Goal: Transaction & Acquisition: Book appointment/travel/reservation

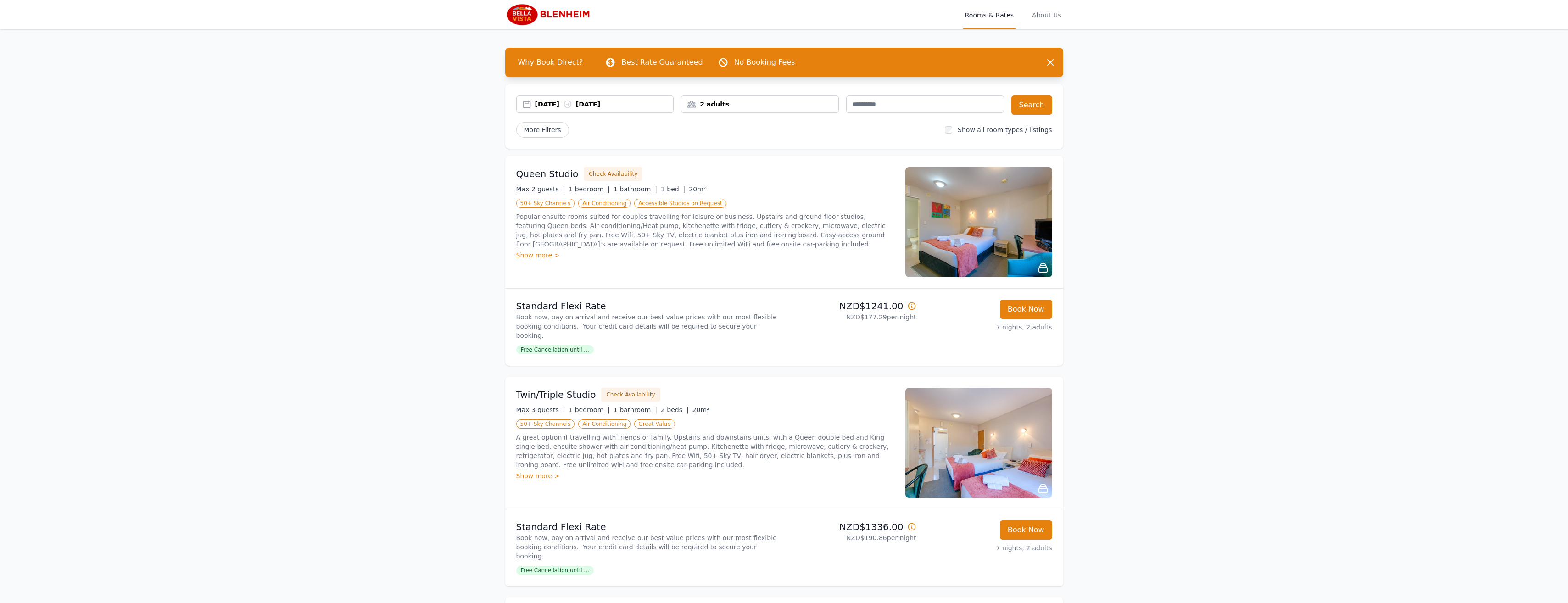
click at [856, 418] on ul "50+ Sky Channels Air Conditioning Great Value" at bounding box center [705, 424] width 378 height 11
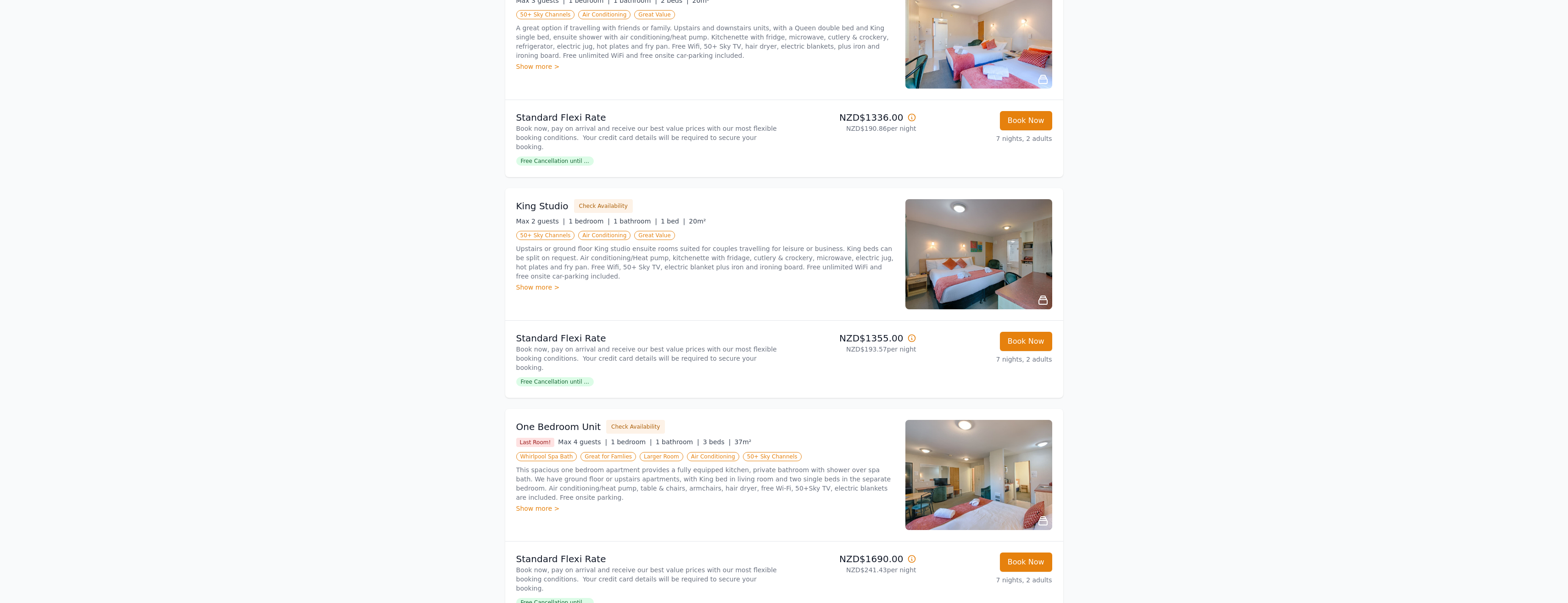
scroll to position [413, 0]
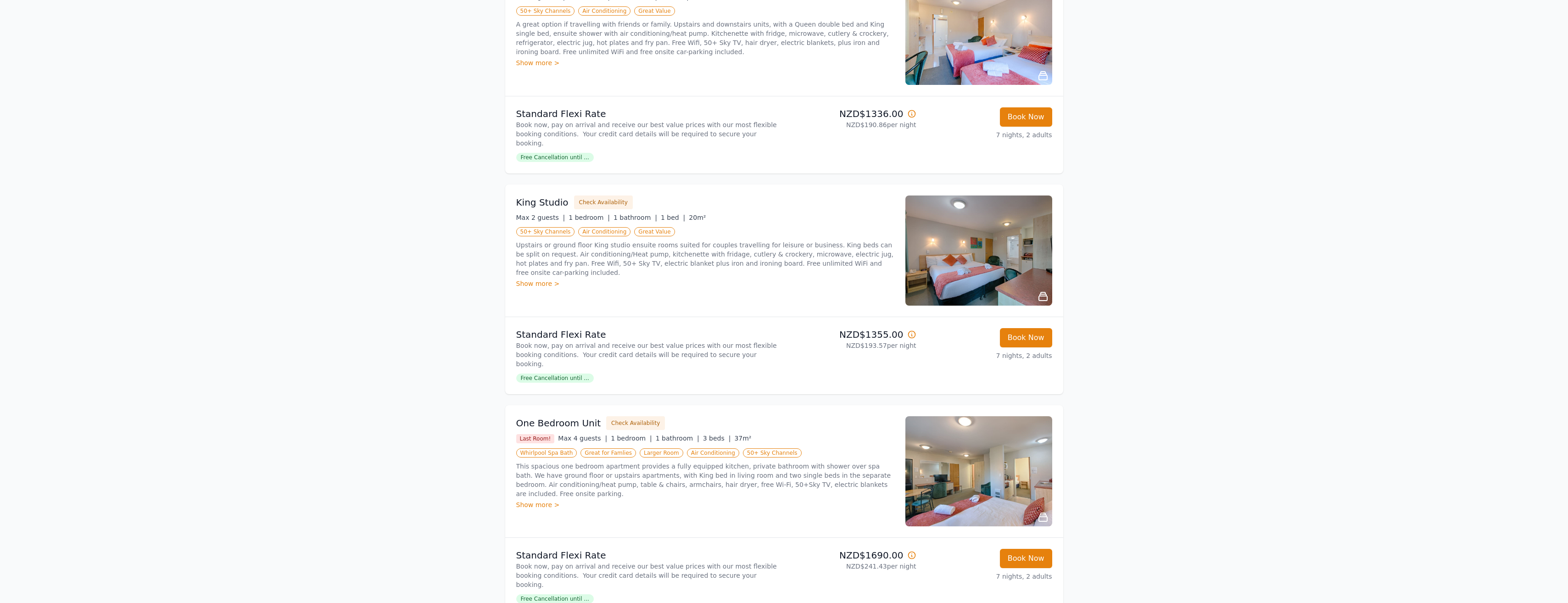
click at [992, 450] on img at bounding box center [979, 471] width 147 height 110
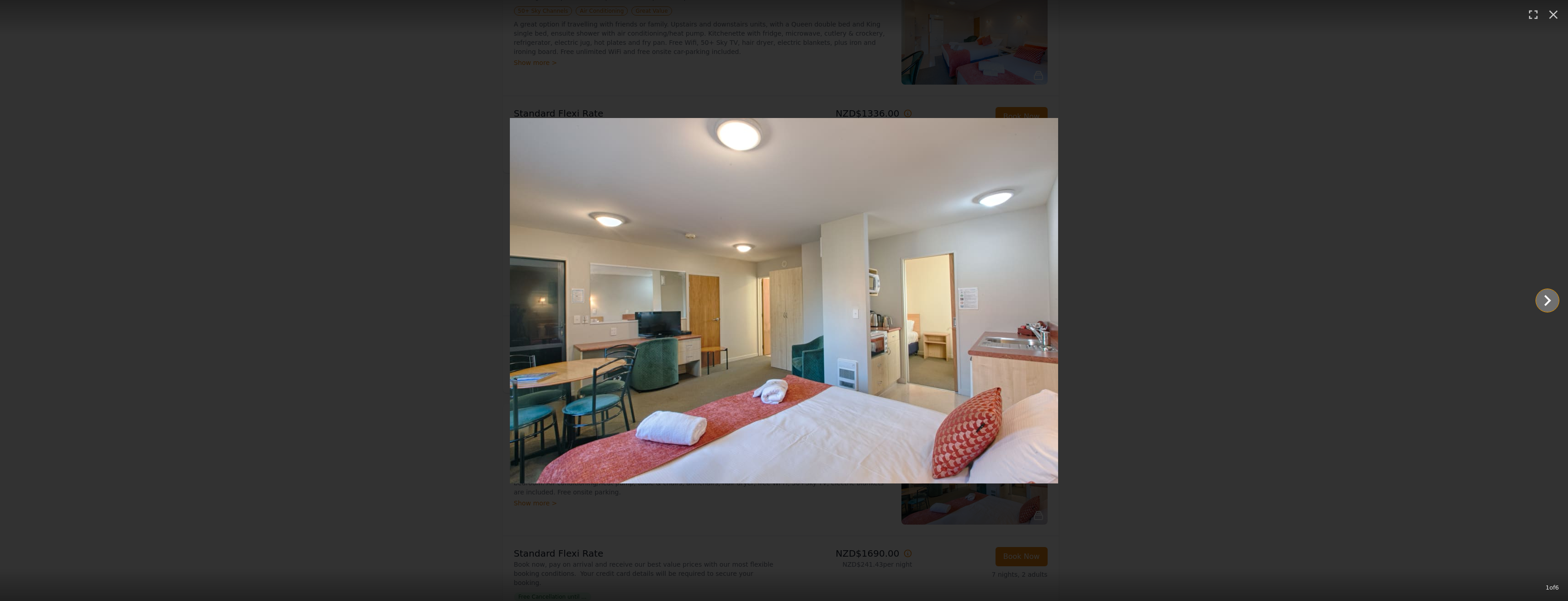
click at [1541, 297] on icon "Show slide 2 of 6" at bounding box center [1547, 300] width 22 height 22
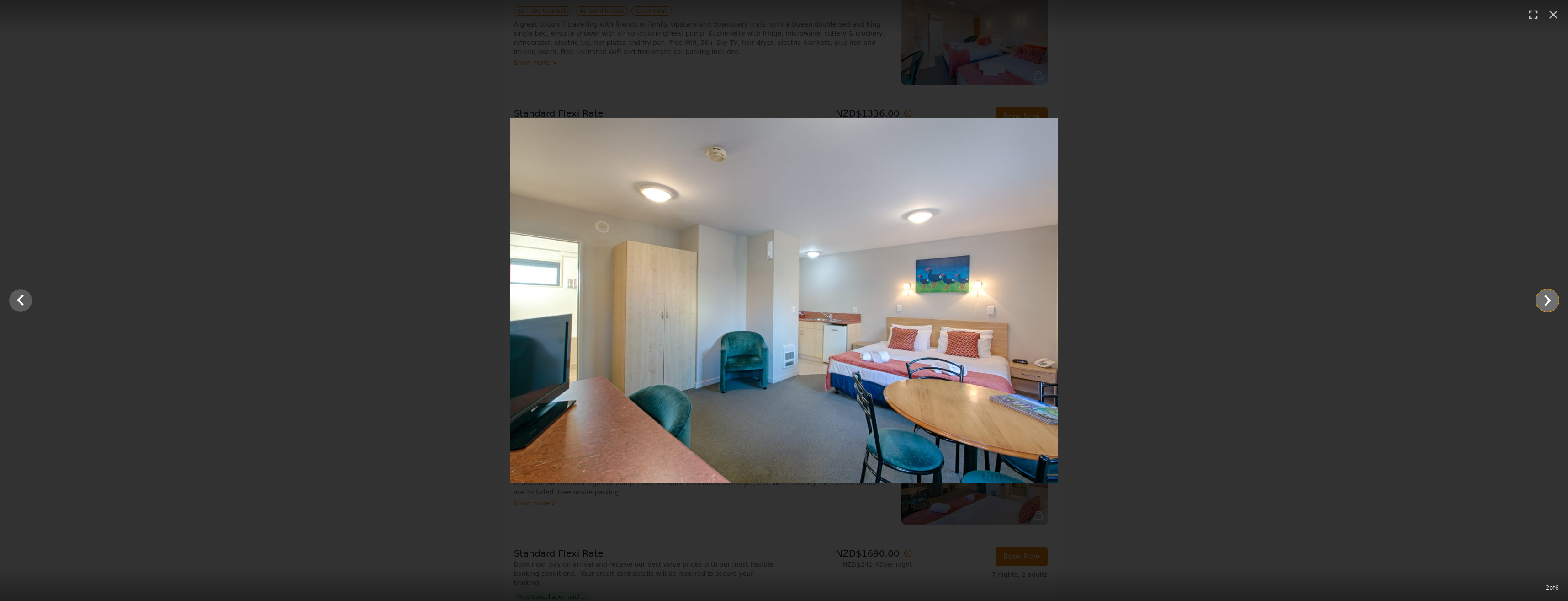
click at [1541, 297] on icon "Show slide 3 of 6" at bounding box center [1547, 300] width 22 height 22
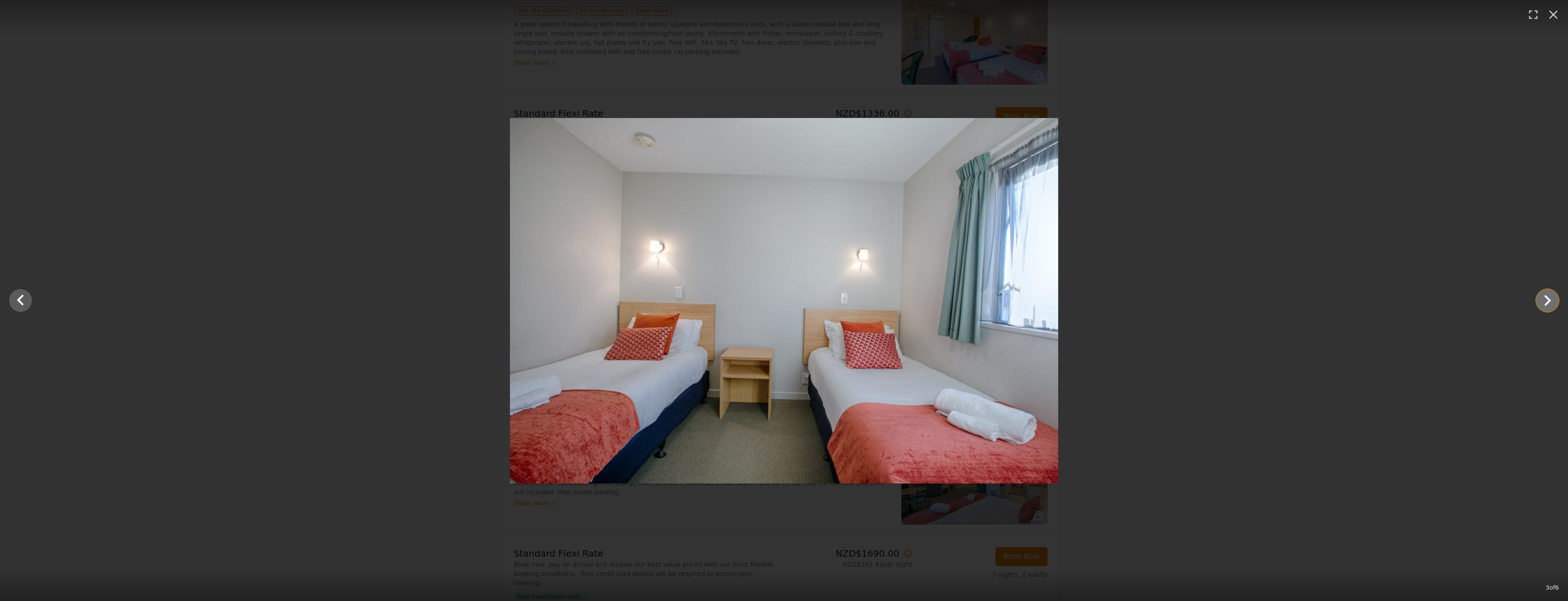
click at [1541, 297] on icon "Show slide 4 of 6" at bounding box center [1547, 300] width 22 height 22
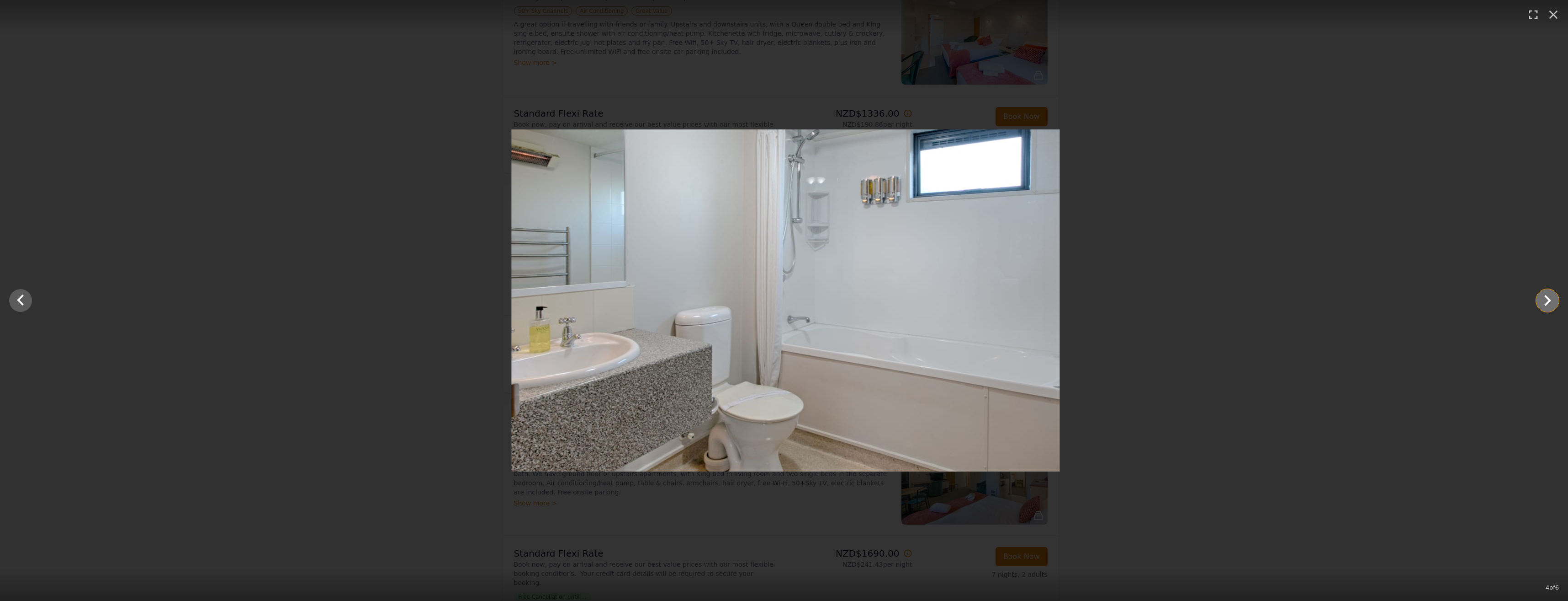
click at [1541, 297] on icon "Show slide 5 of 6" at bounding box center [1547, 300] width 22 height 22
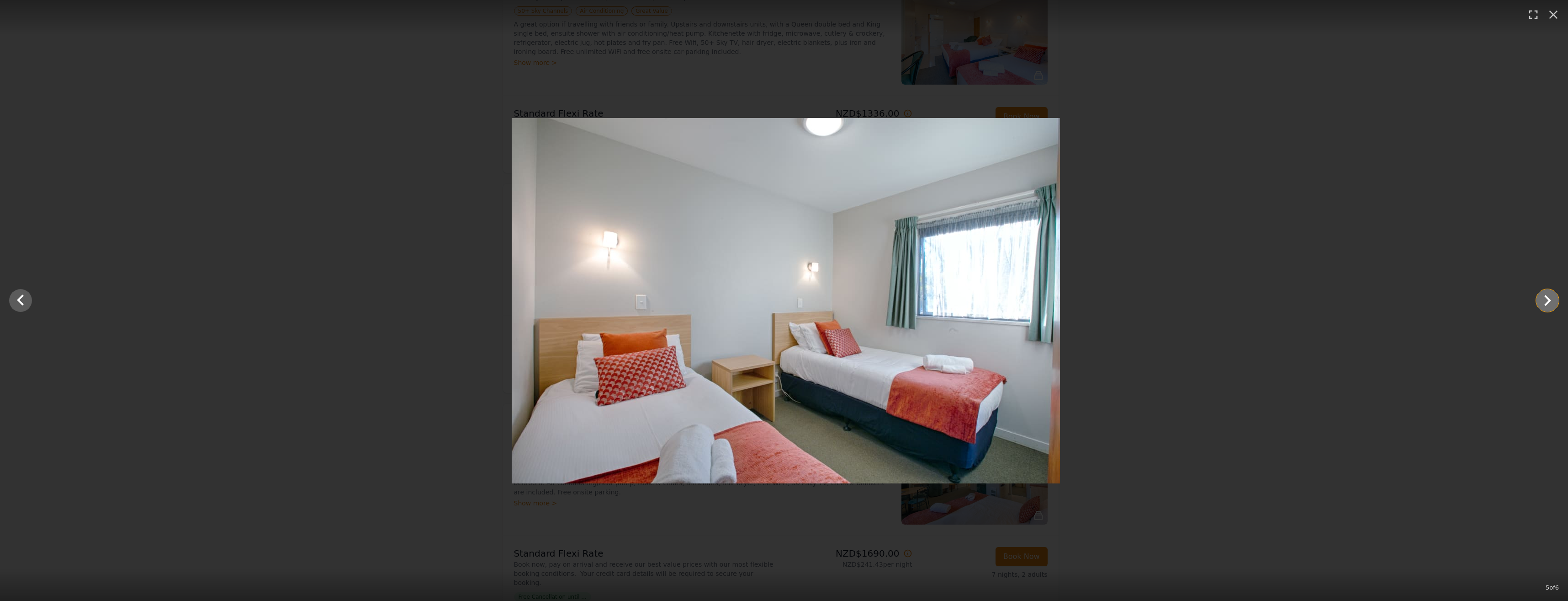
click at [1541, 297] on icon "Show slide 6 of 6" at bounding box center [1547, 300] width 22 height 22
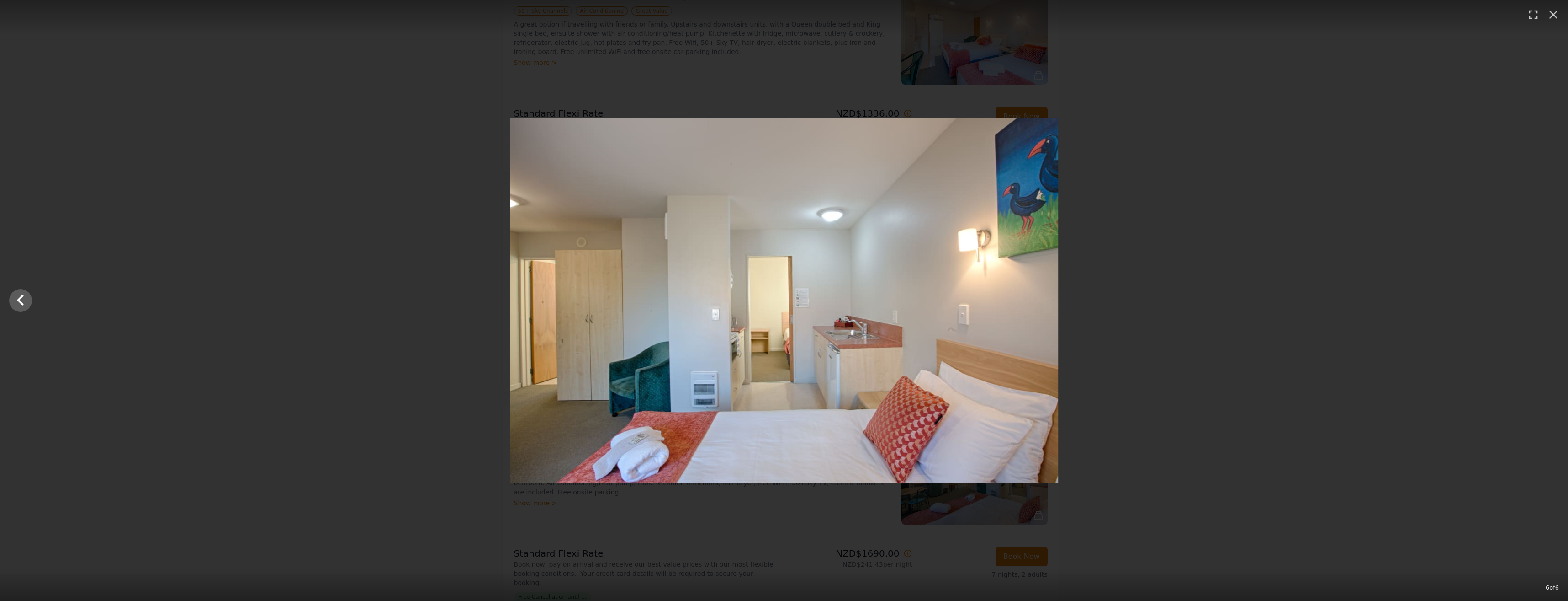
click at [1541, 297] on div at bounding box center [784, 300] width 1568 height 365
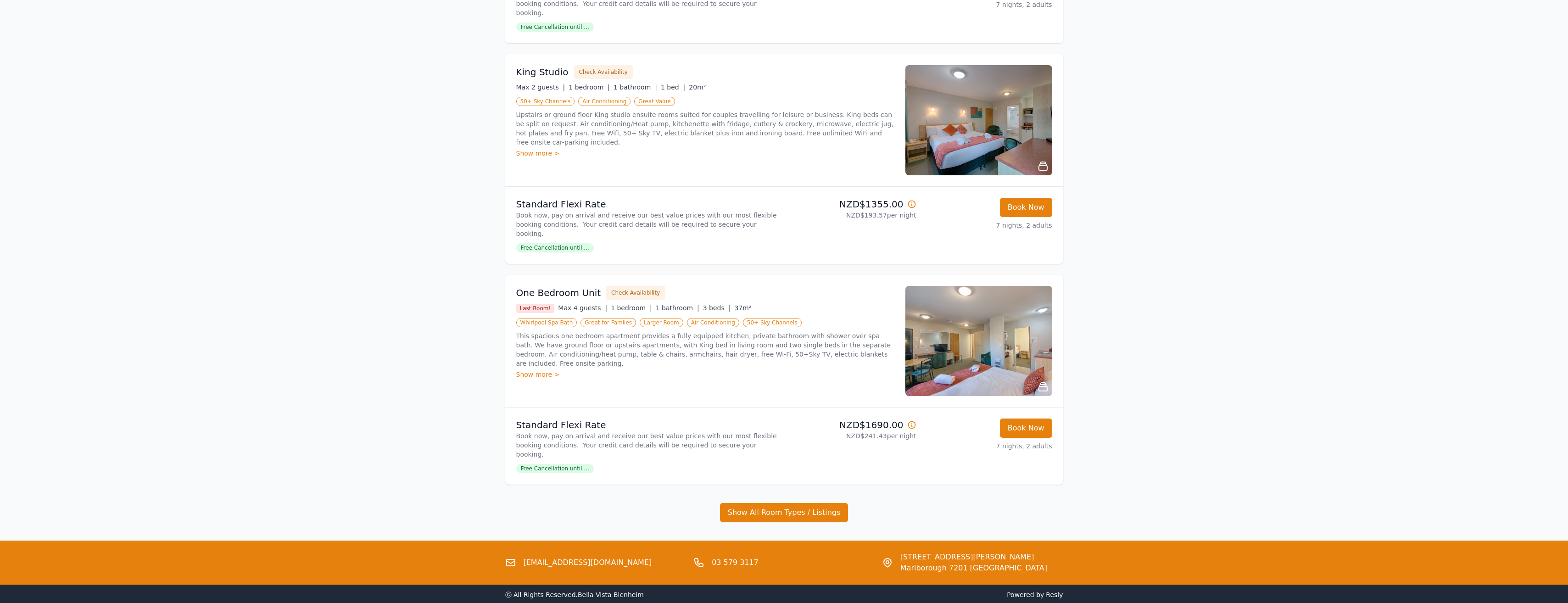
scroll to position [552, 0]
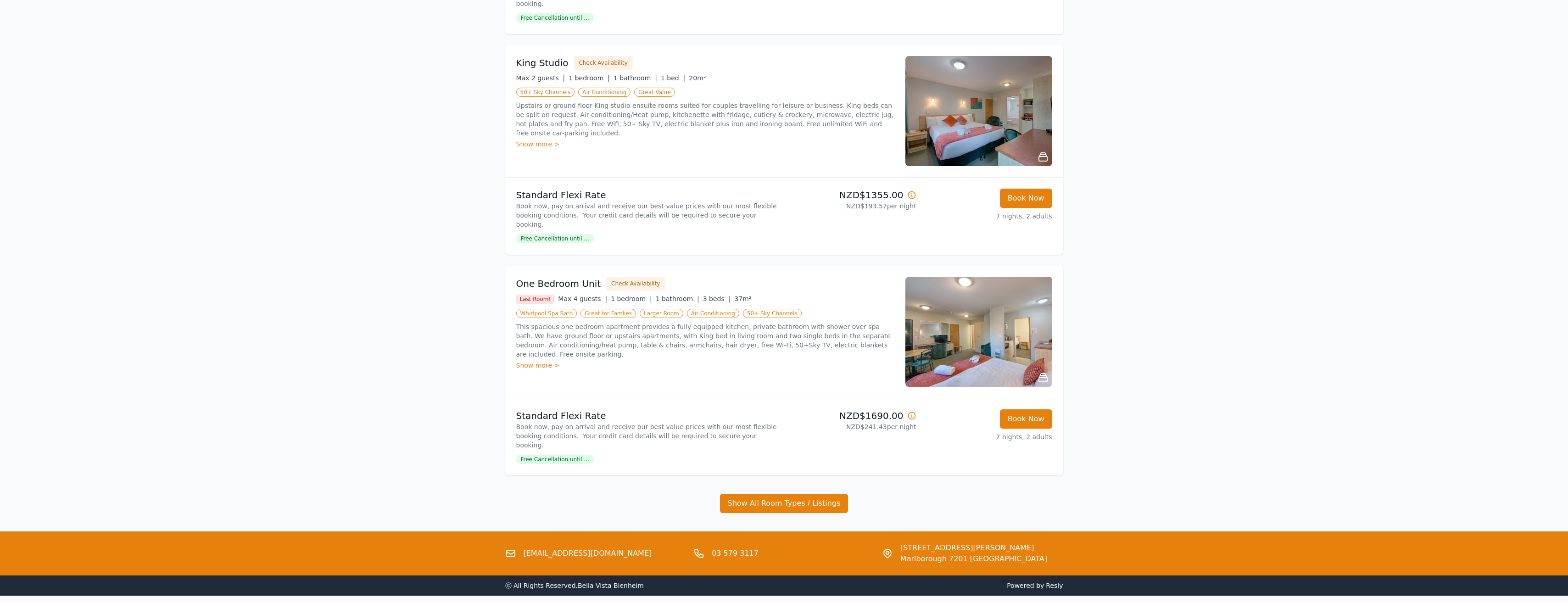
click at [561, 322] on p "This spacious one bedroom apartment provides a fully equipped kitchen, private …" at bounding box center [705, 340] width 378 height 37
click at [694, 322] on p "This spacious one bedroom apartment provides a fully equipped kitchen, private …" at bounding box center [705, 340] width 378 height 37
click at [1011, 308] on img at bounding box center [979, 331] width 147 height 110
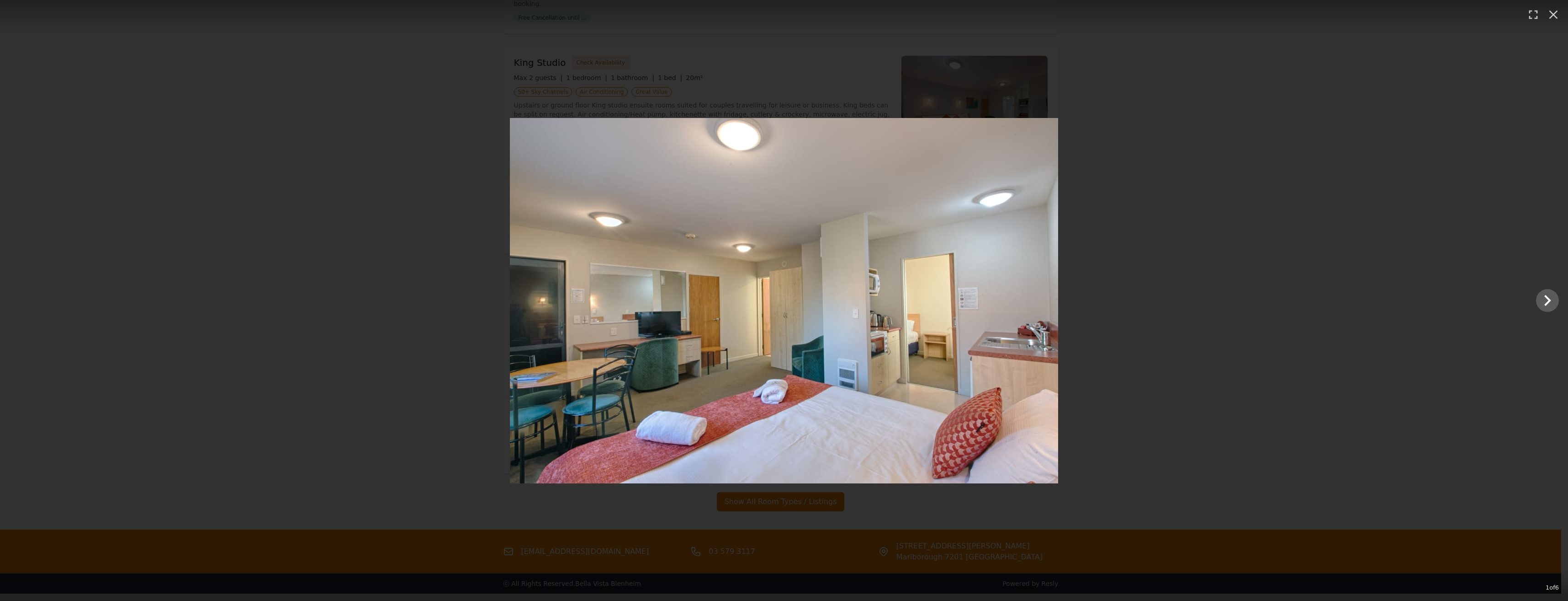
click at [331, 119] on div at bounding box center [784, 300] width 1568 height 365
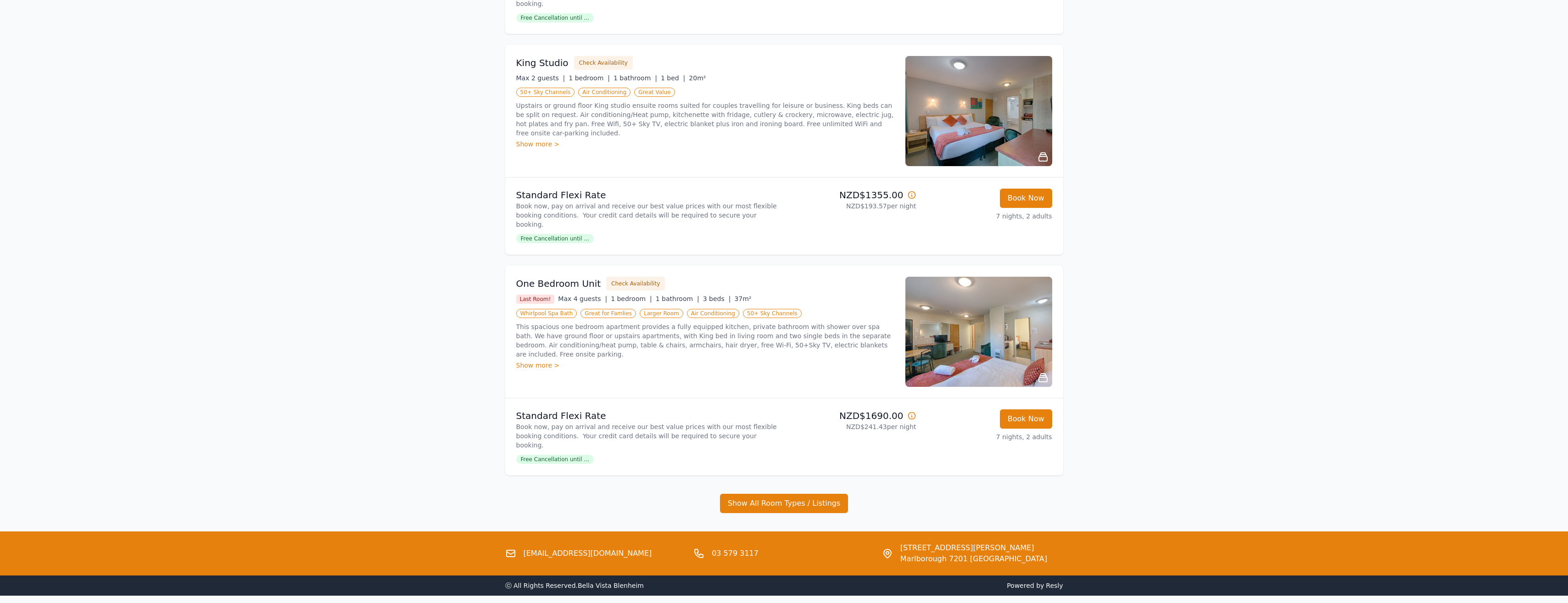
click at [526, 360] on div "Show more >" at bounding box center [705, 365] width 378 height 9
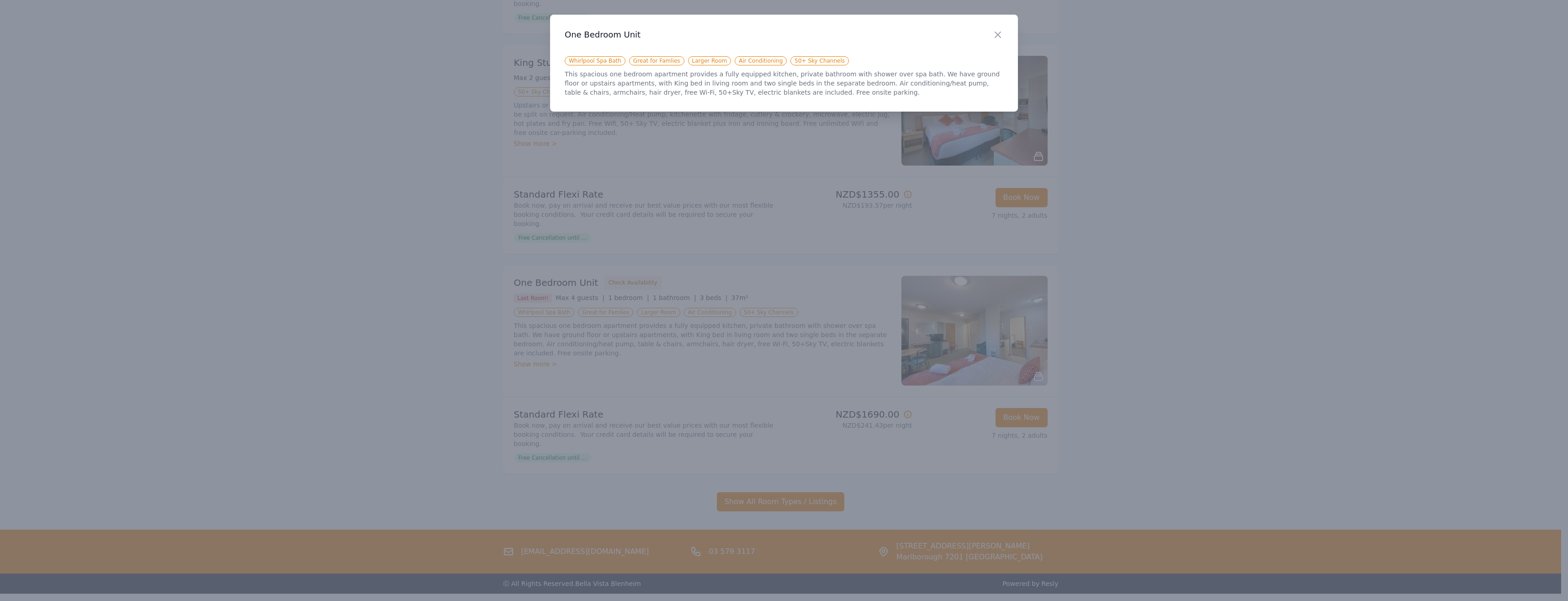
click at [1004, 35] on div "Close" at bounding box center [1005, 29] width 25 height 29
click at [1002, 35] on icon "button" at bounding box center [998, 35] width 11 height 11
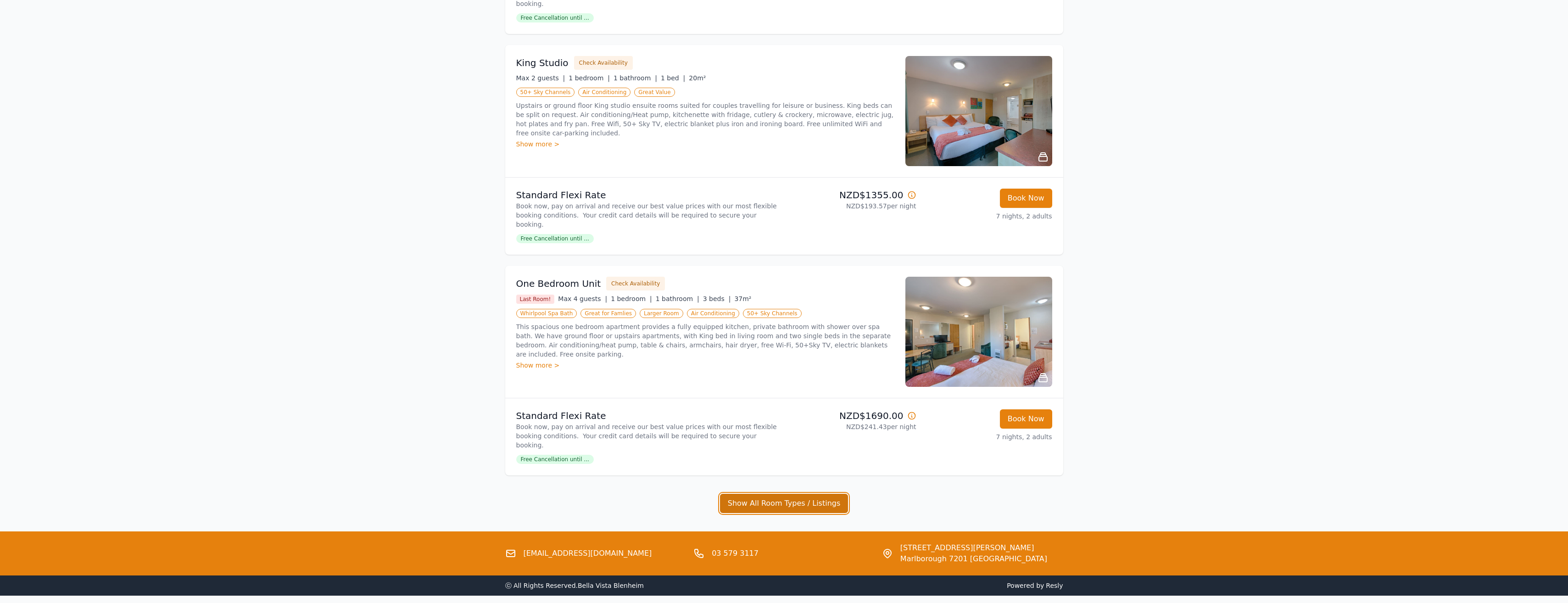
click at [809, 494] on button "Show All Room Types / Listings" at bounding box center [784, 503] width 128 height 19
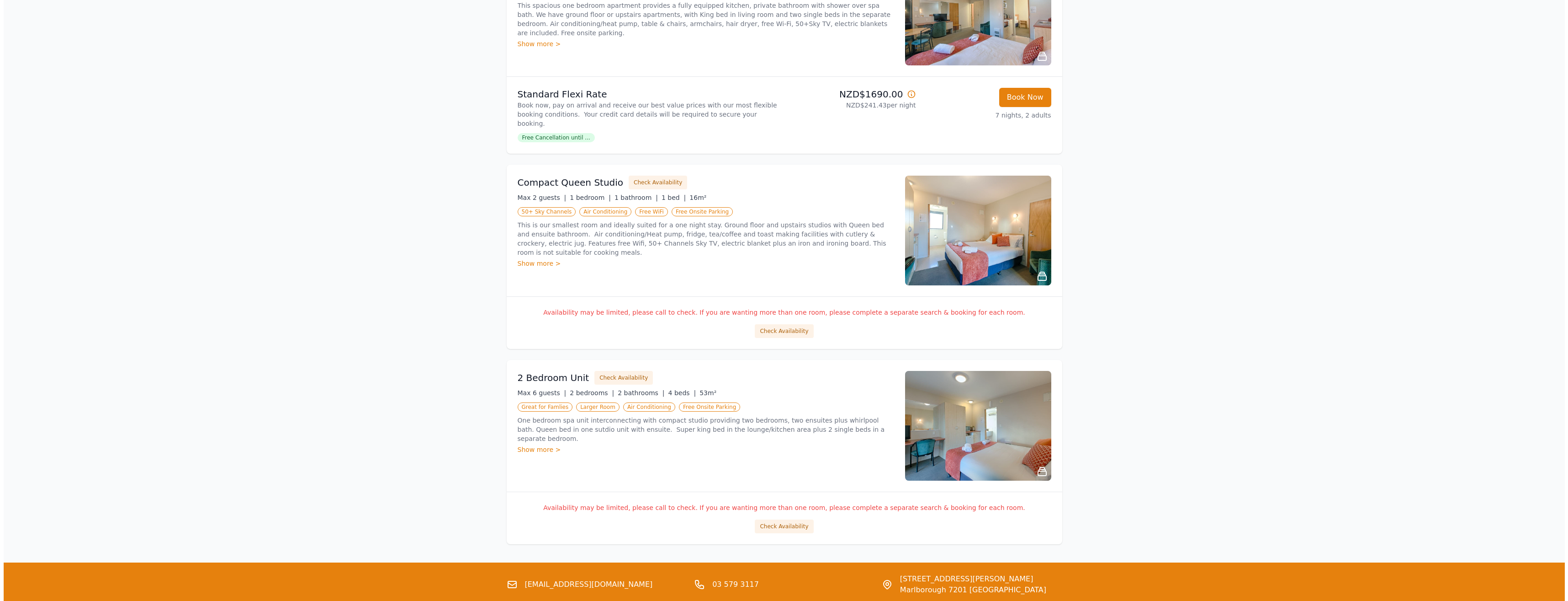
scroll to position [903, 0]
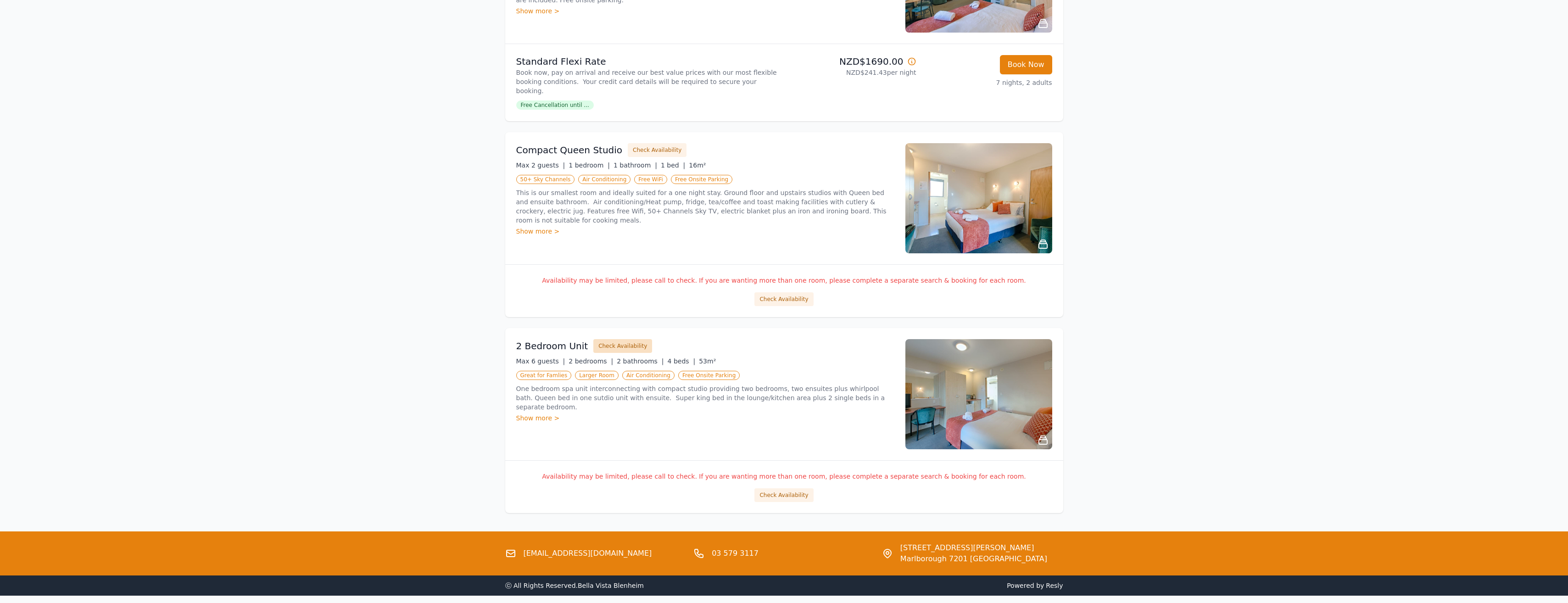
click at [630, 339] on button "Check Availability" at bounding box center [622, 346] width 59 height 14
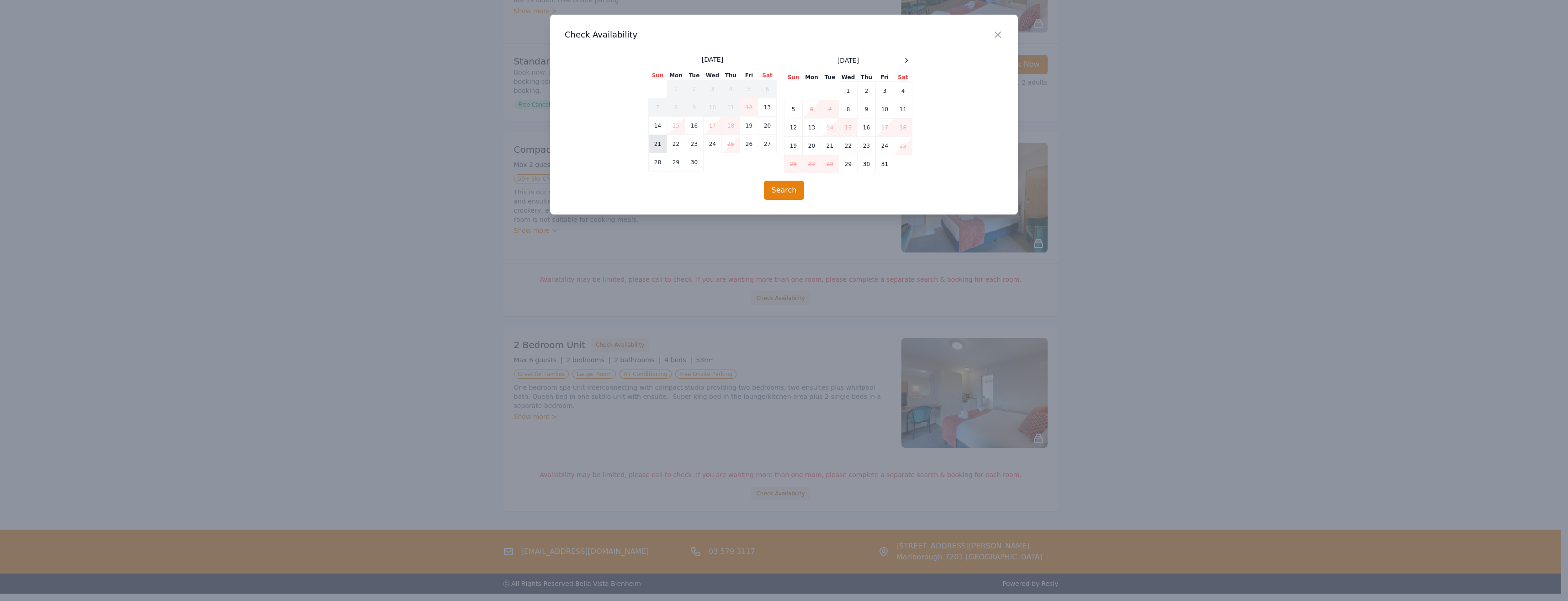
click at [655, 142] on td "21" at bounding box center [658, 144] width 19 height 19
click at [658, 158] on td "28" at bounding box center [658, 163] width 19 height 19
click at [793, 195] on button "Search" at bounding box center [784, 190] width 41 height 19
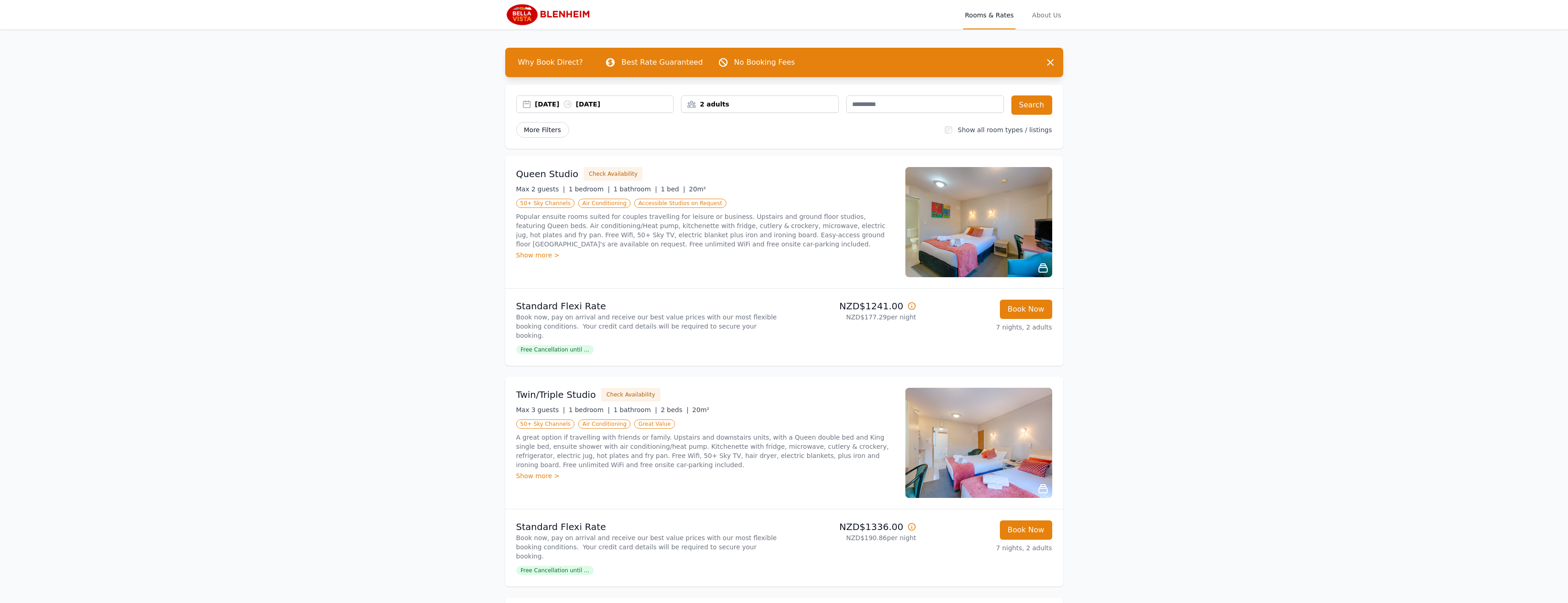
click at [529, 131] on span "More Filters" at bounding box center [542, 130] width 53 height 16
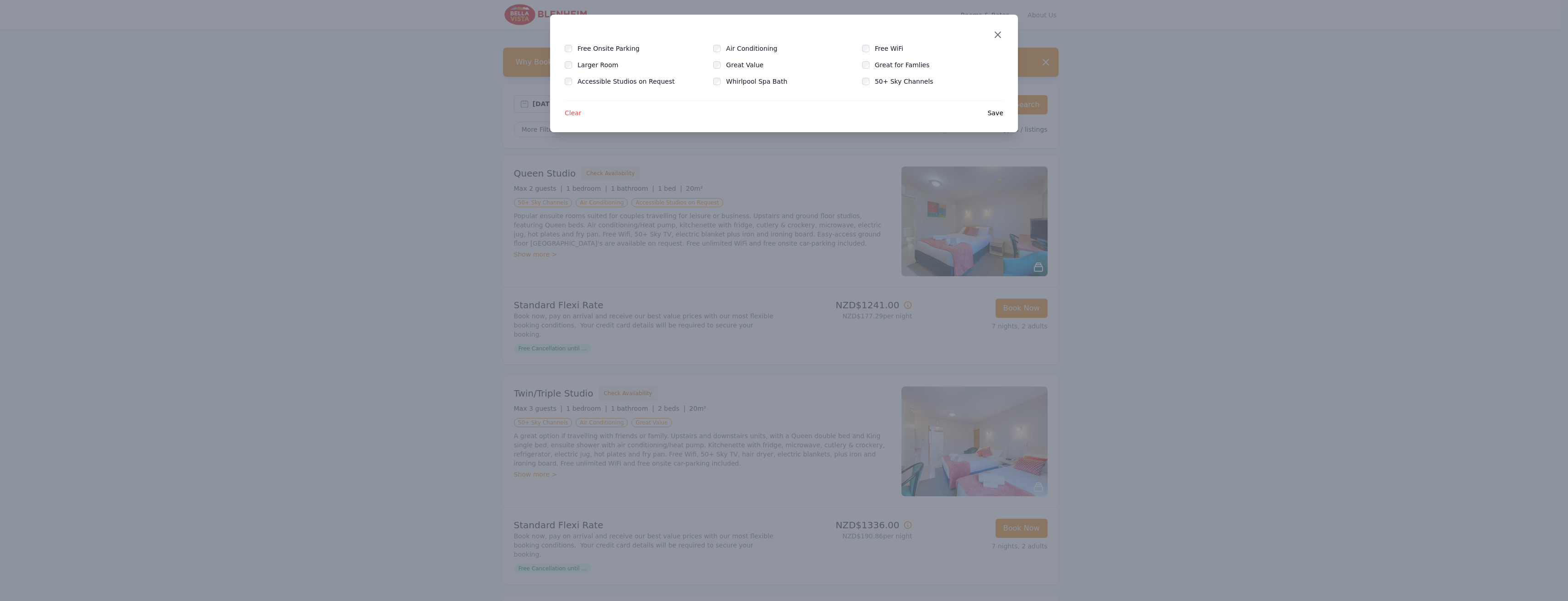
click at [1003, 37] on icon "button" at bounding box center [998, 35] width 11 height 11
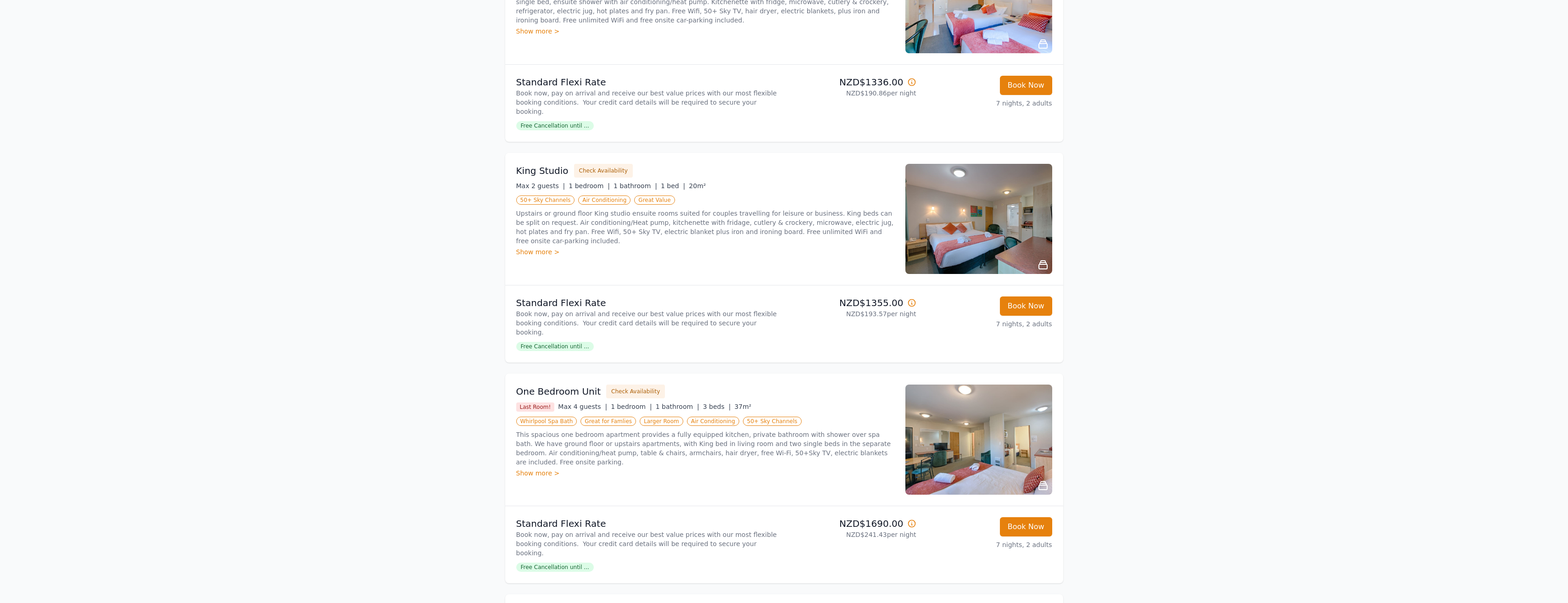
scroll to position [458, 0]
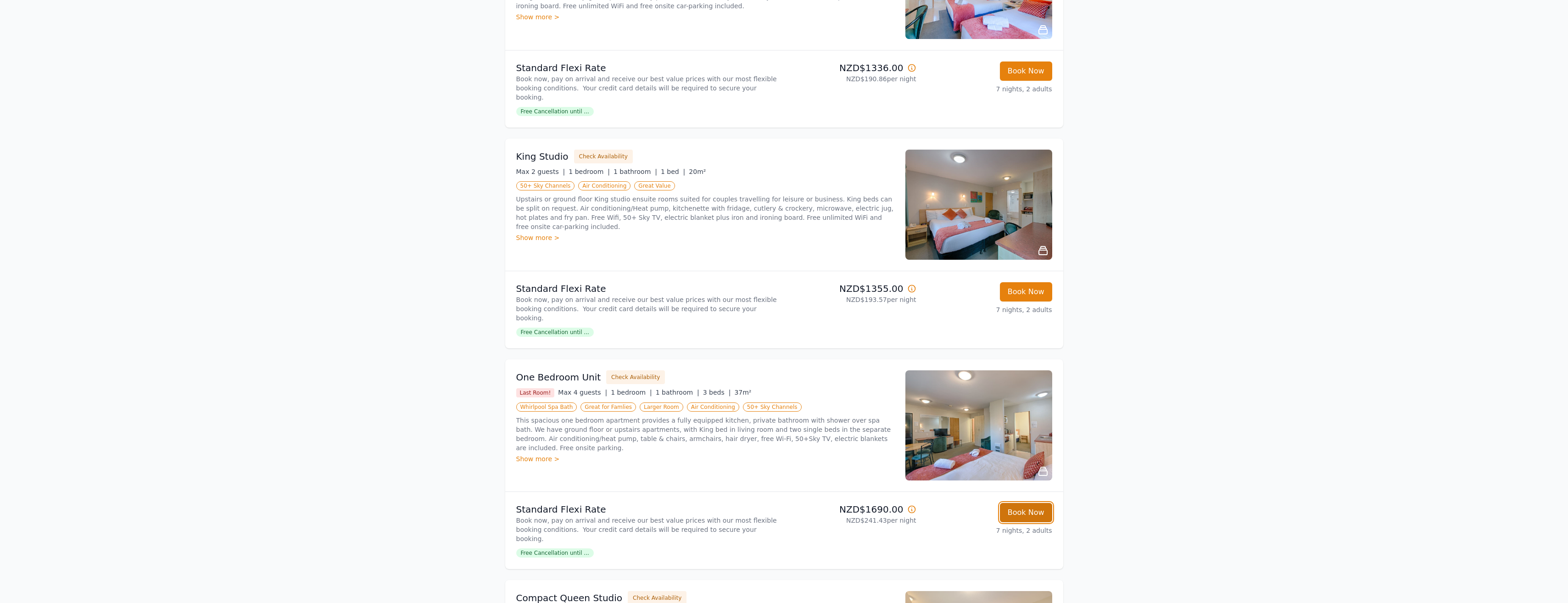
click at [1006, 502] on button "Book Now" at bounding box center [1026, 512] width 52 height 19
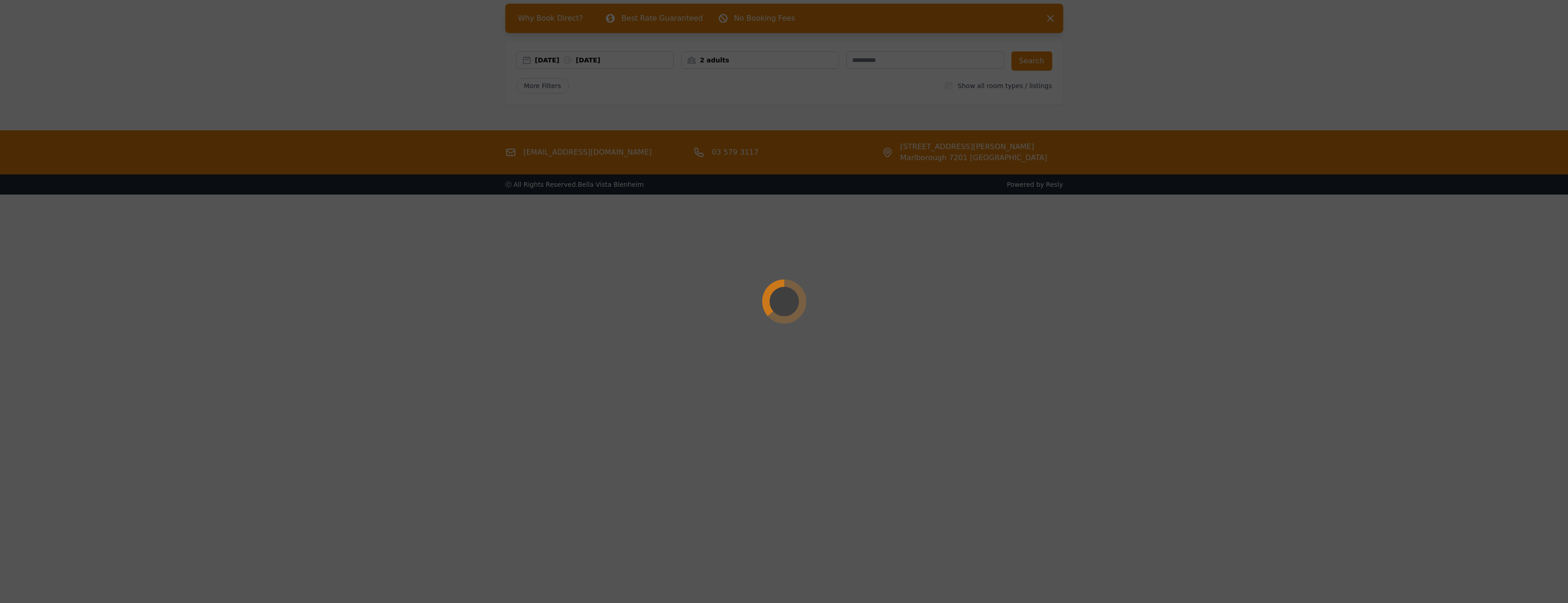
scroll to position [44, 0]
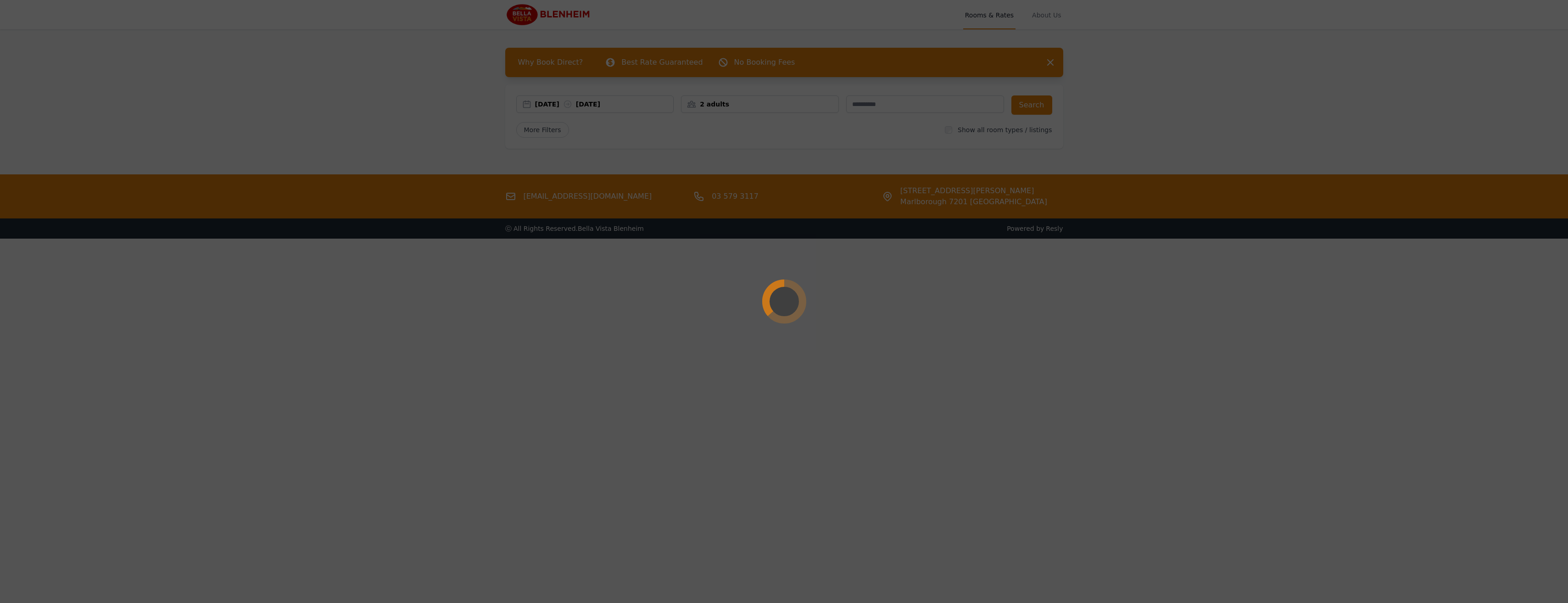
select select "**"
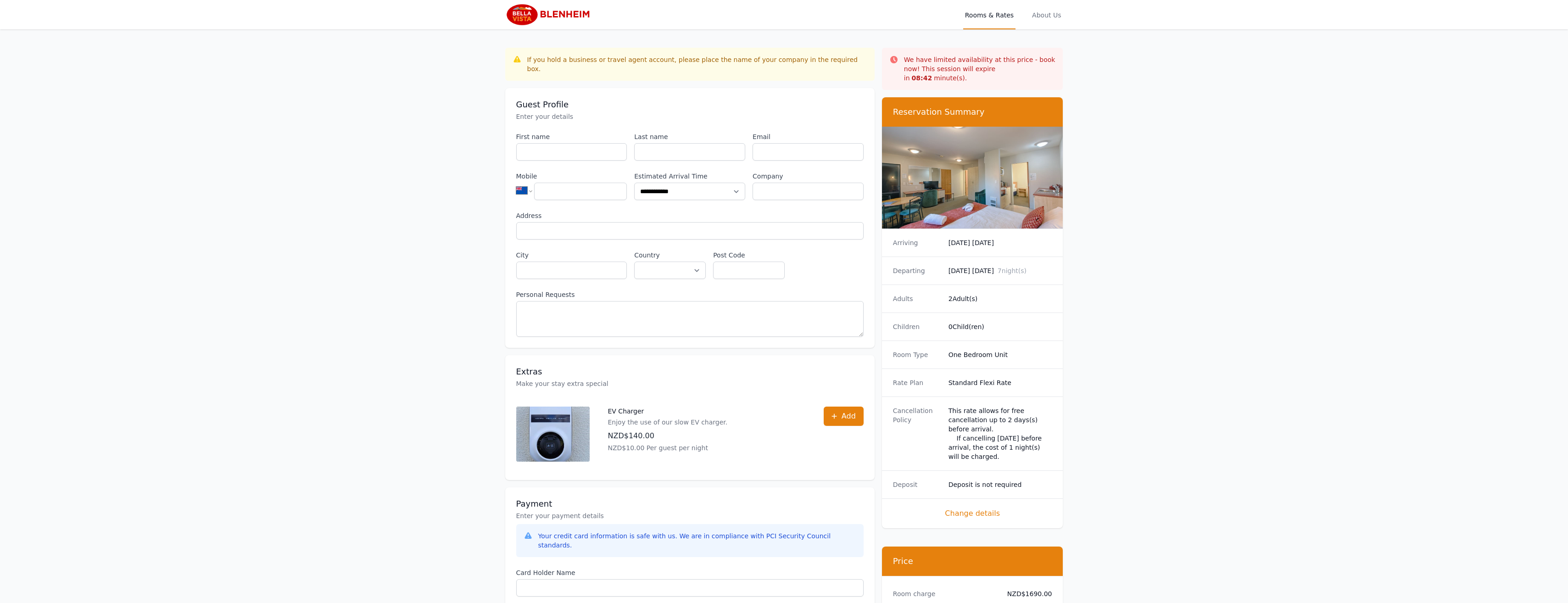
click at [972, 169] on img at bounding box center [972, 177] width 181 height 102
click at [959, 97] on div "Reservation Summary" at bounding box center [972, 112] width 181 height 29
click at [957, 97] on div "Reservation Summary" at bounding box center [972, 112] width 181 height 29
drag, startPoint x: 957, startPoint y: 94, endPoint x: 926, endPoint y: 173, distance: 84.9
click at [926, 173] on img at bounding box center [972, 177] width 181 height 102
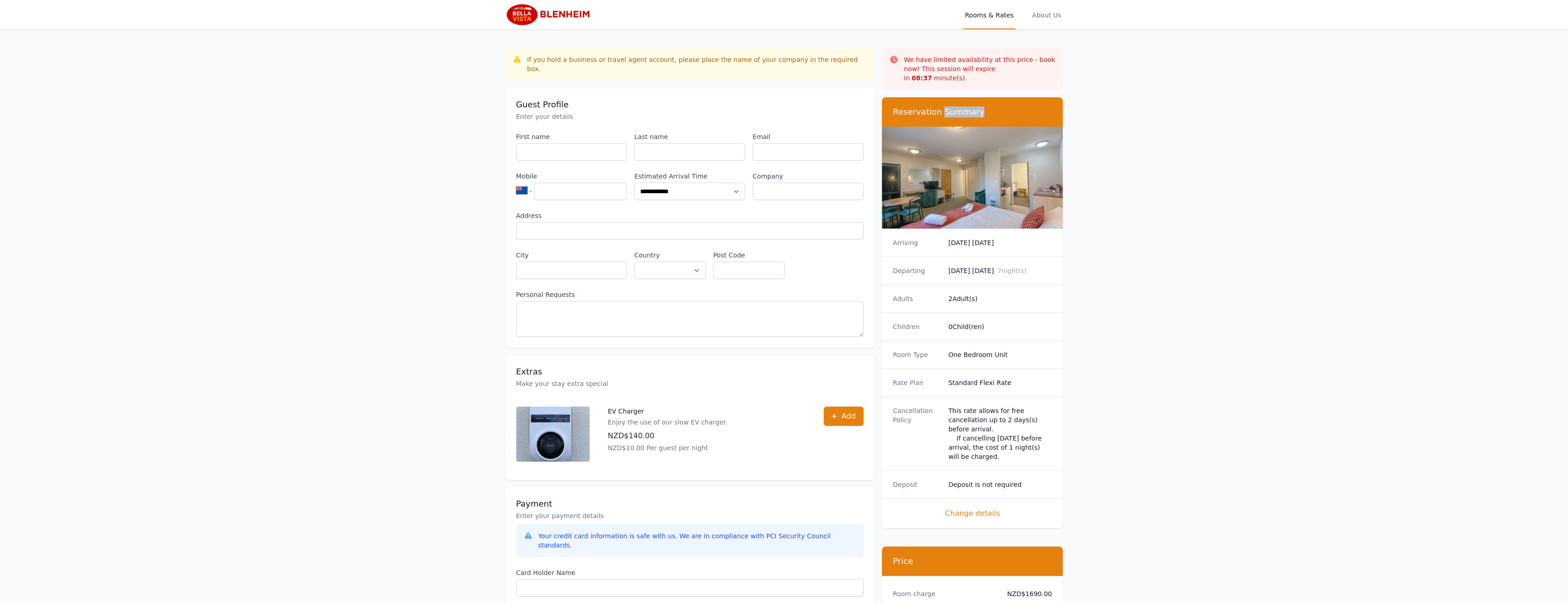
click at [956, 199] on img at bounding box center [972, 177] width 181 height 102
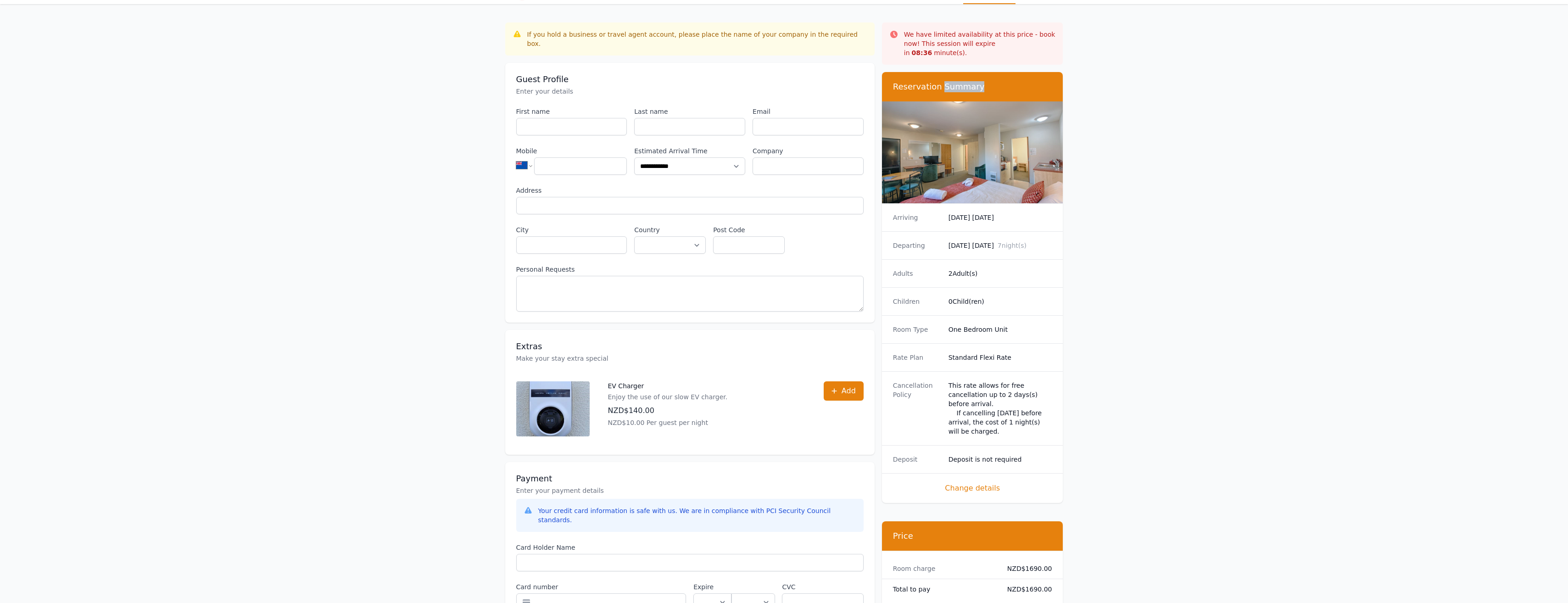
scroll to position [46, 0]
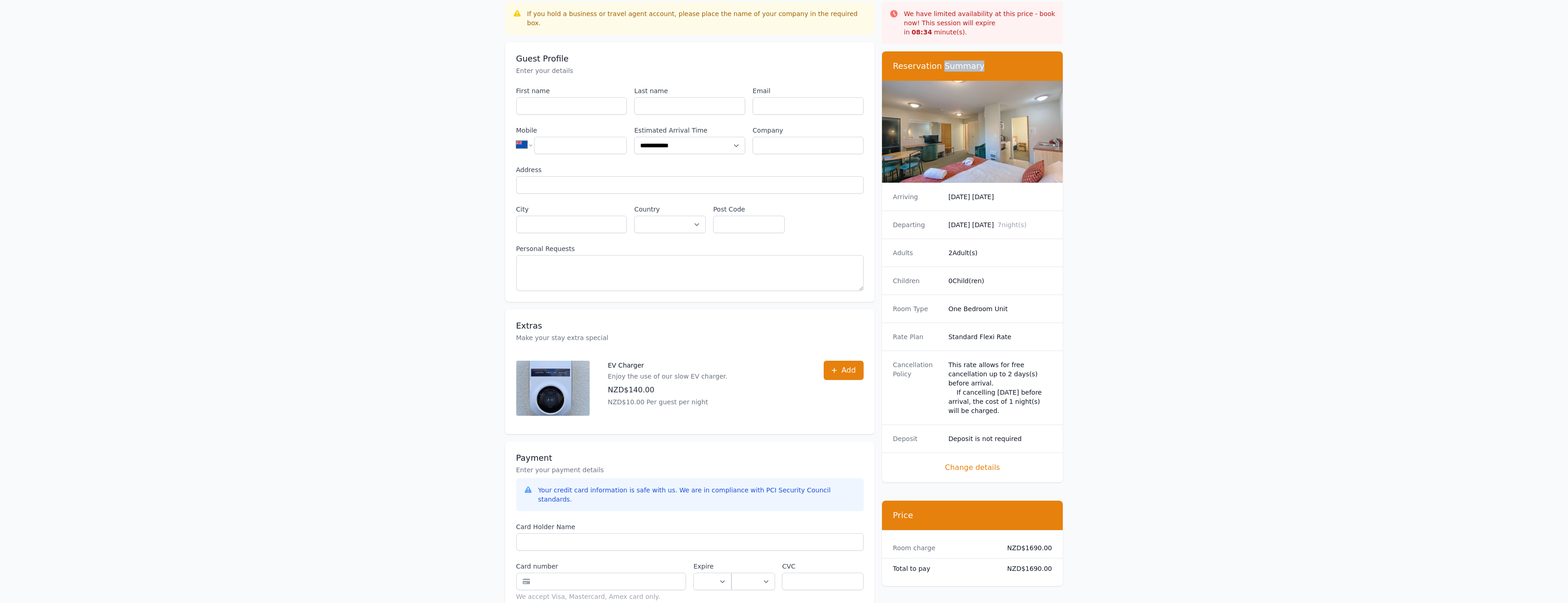
scroll to position [44, 0]
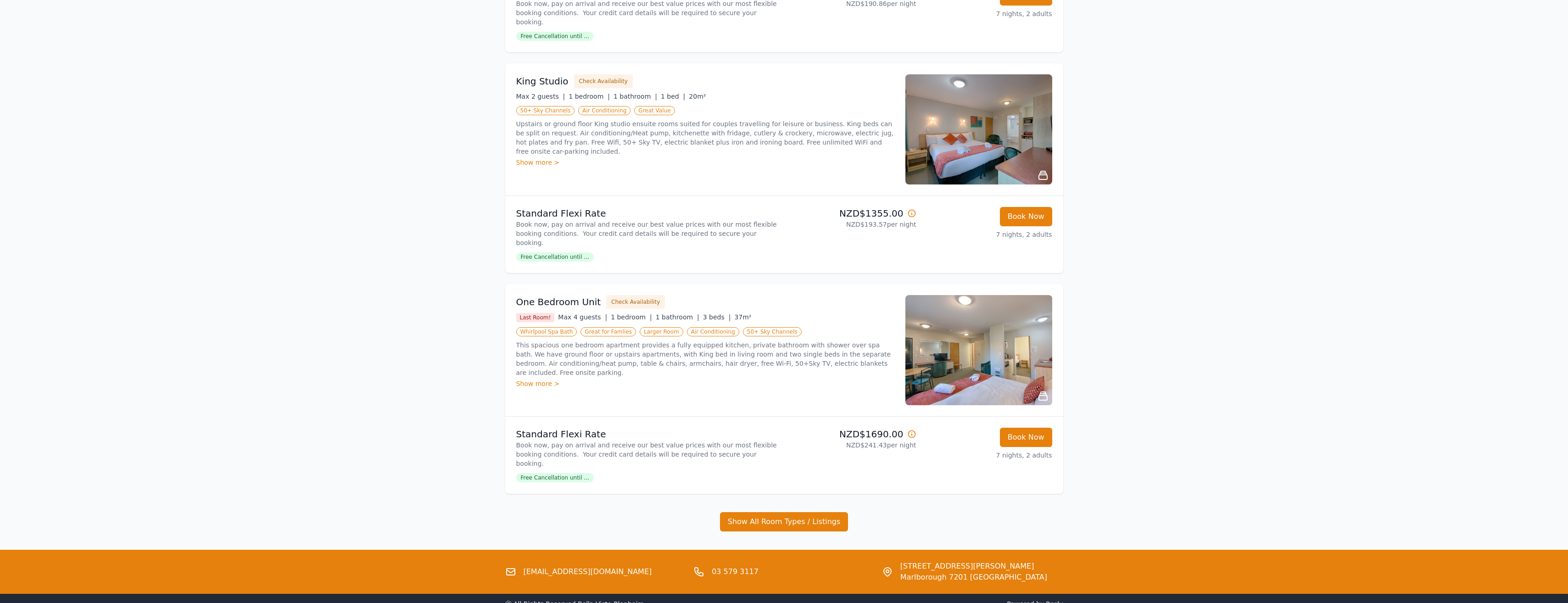
scroll to position [552, 0]
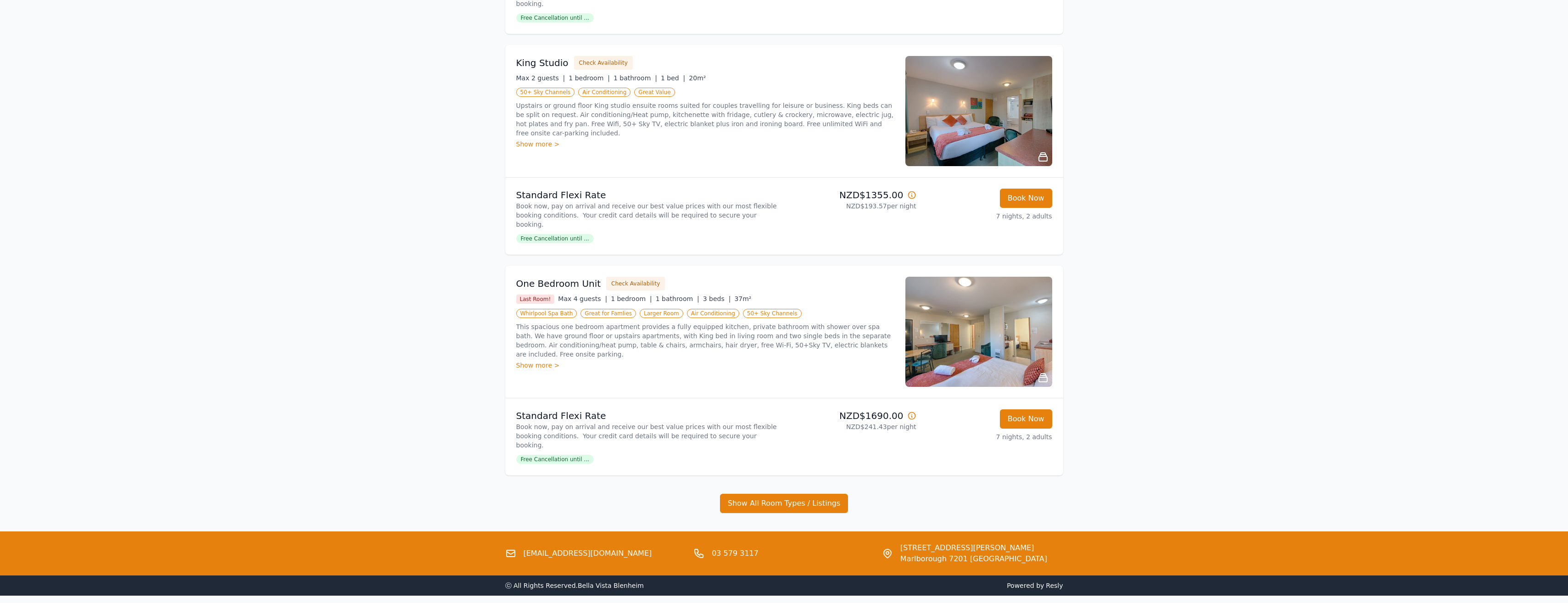
click at [979, 324] on img at bounding box center [979, 331] width 147 height 110
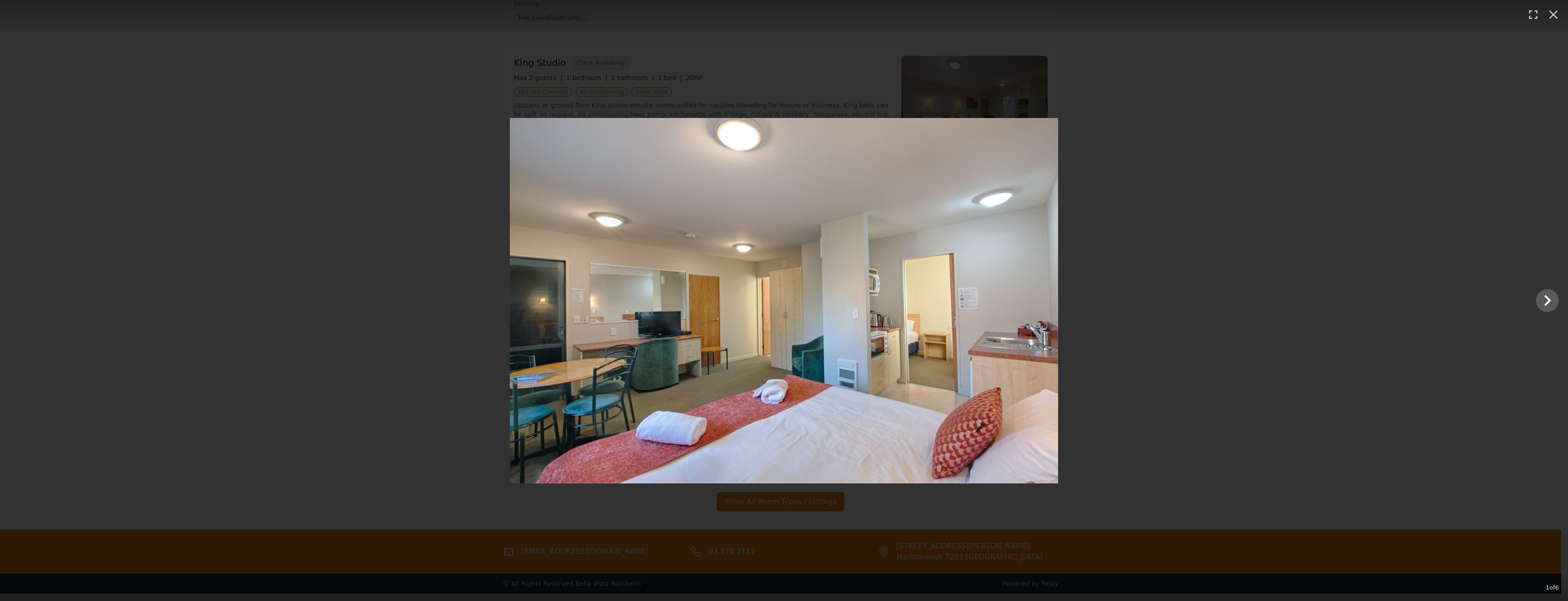
click at [919, 354] on img at bounding box center [783, 300] width 548 height 365
click at [1548, 303] on icon "Show slide 2 of 6" at bounding box center [1547, 300] width 22 height 22
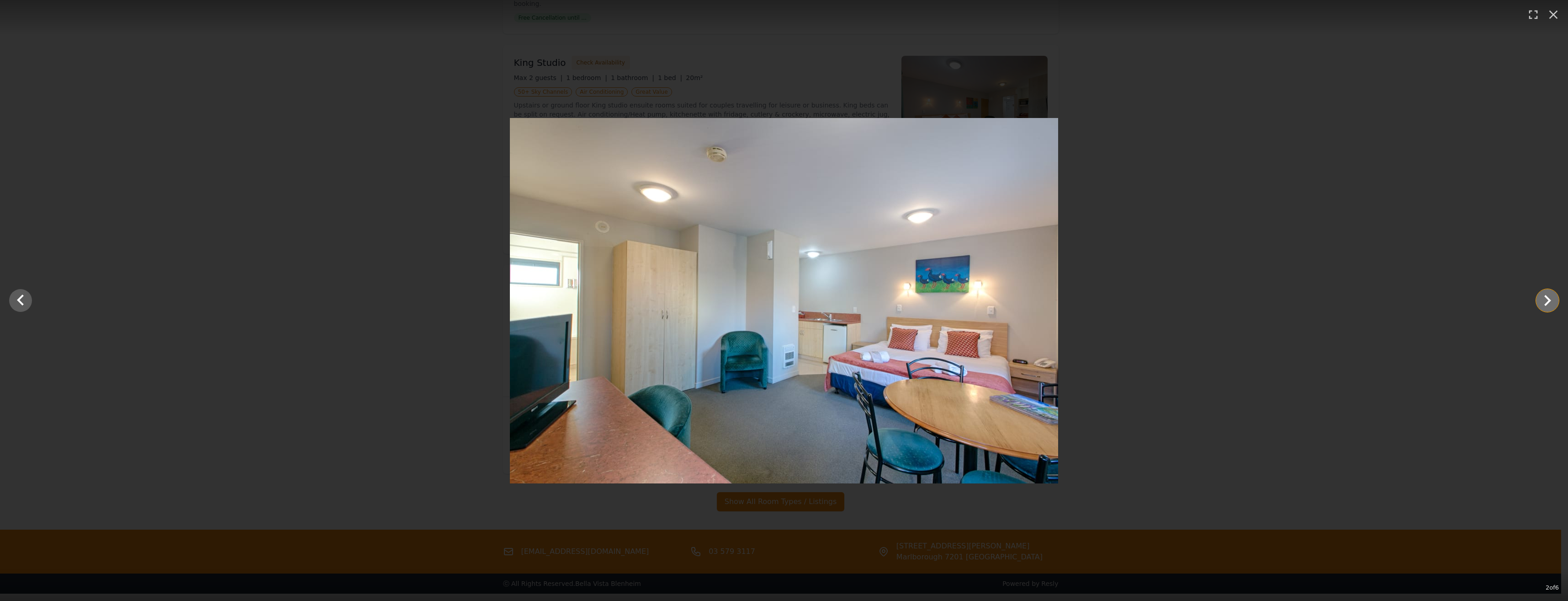
click at [1553, 304] on icon "Show slide 3 of 6" at bounding box center [1547, 300] width 22 height 22
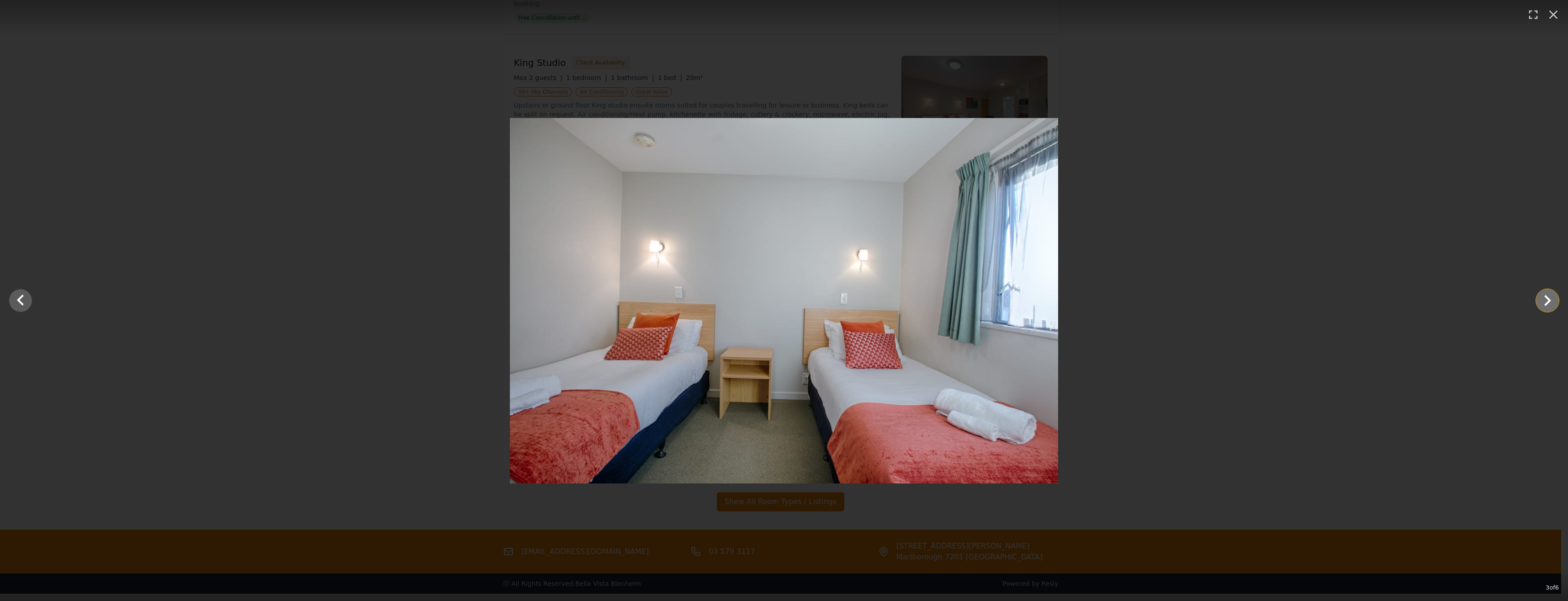
click at [1553, 304] on icon "Show slide 4 of 6" at bounding box center [1547, 300] width 22 height 22
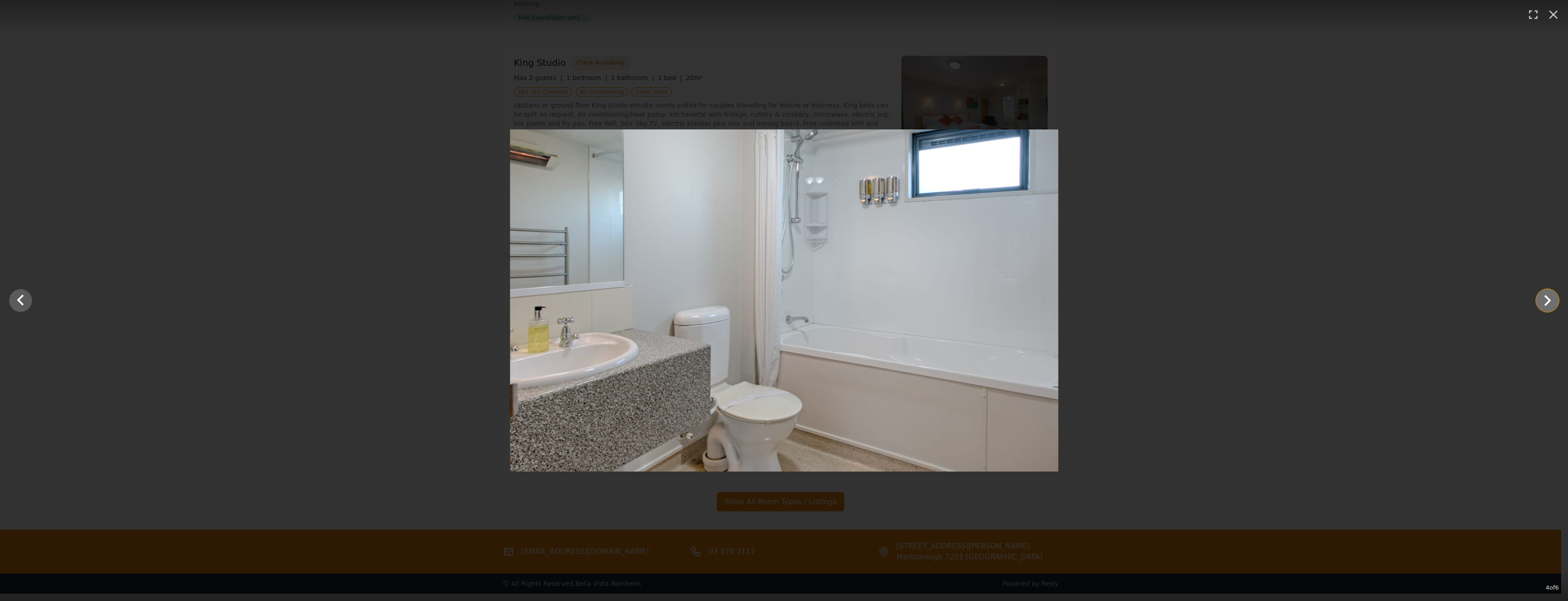
click at [1553, 304] on icon "Show slide 5 of 6" at bounding box center [1547, 300] width 22 height 22
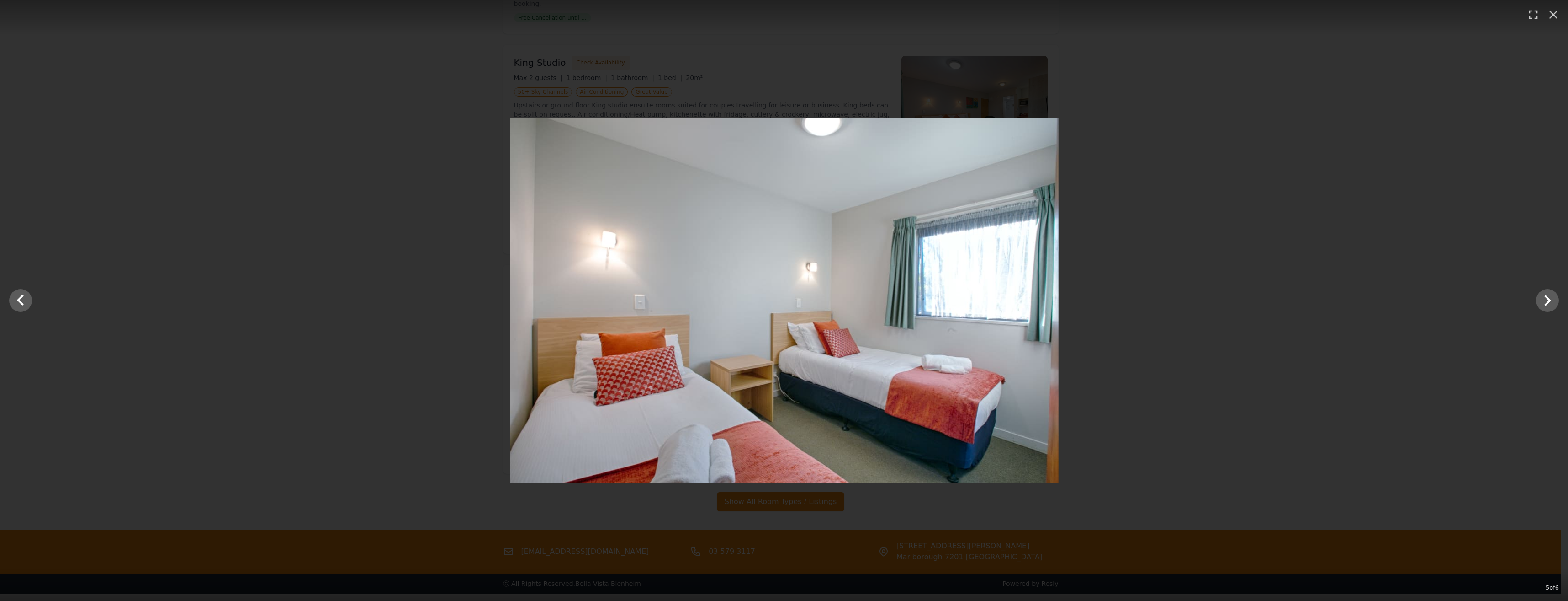
drag, startPoint x: 1553, startPoint y: 304, endPoint x: 1430, endPoint y: 273, distance: 126.8
click at [1430, 273] on div at bounding box center [785, 300] width 1568 height 365
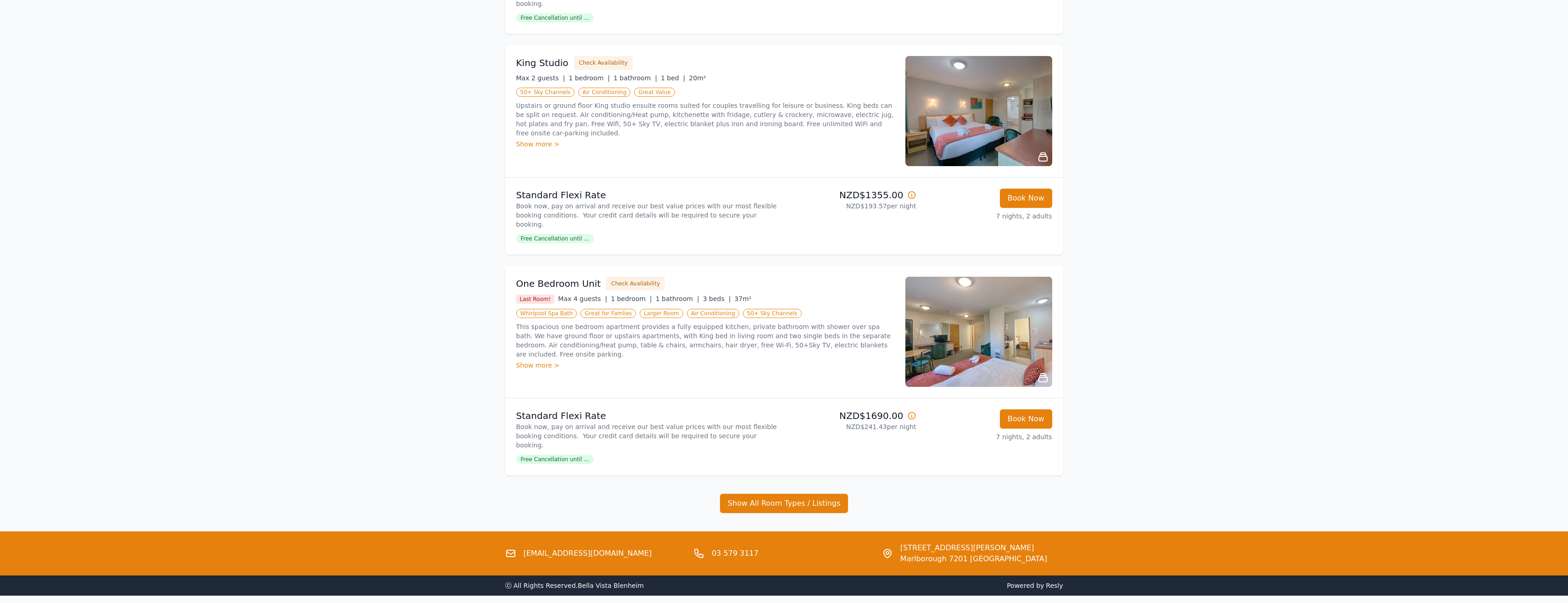
click at [1033, 319] on img at bounding box center [979, 331] width 147 height 110
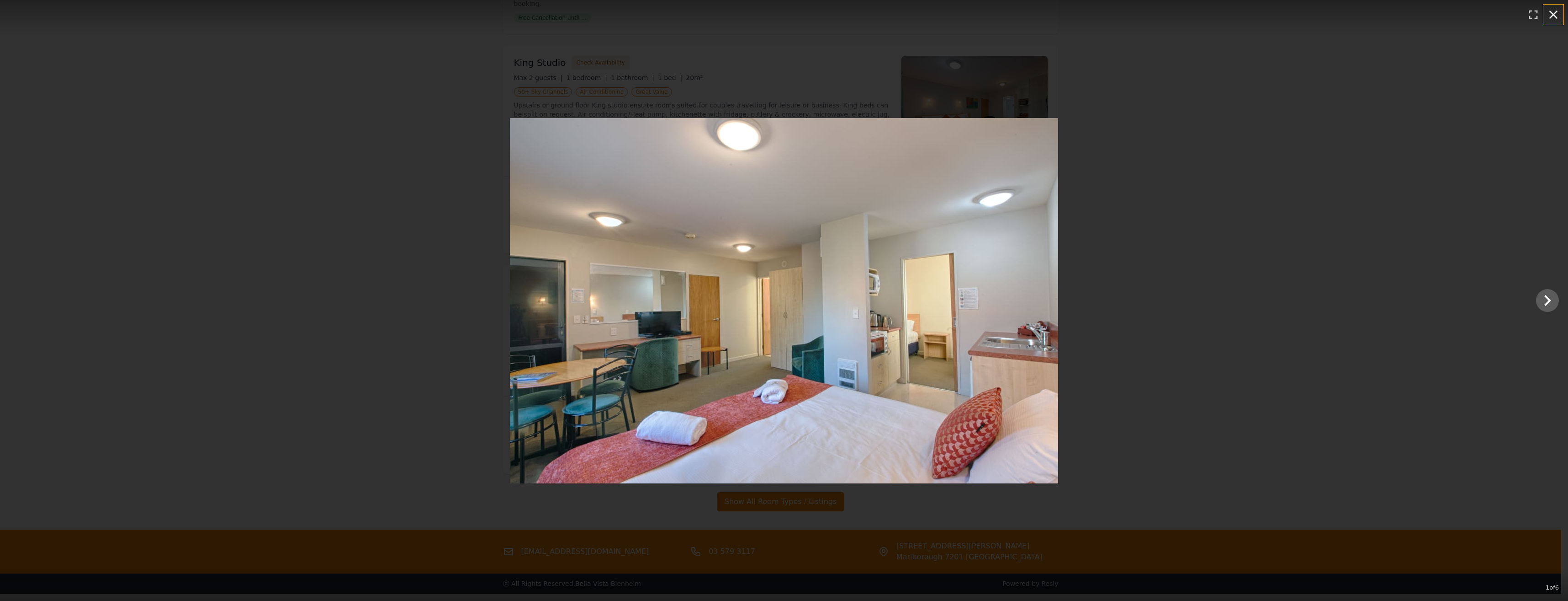
click at [1552, 15] on icon "button" at bounding box center [1553, 15] width 9 height 9
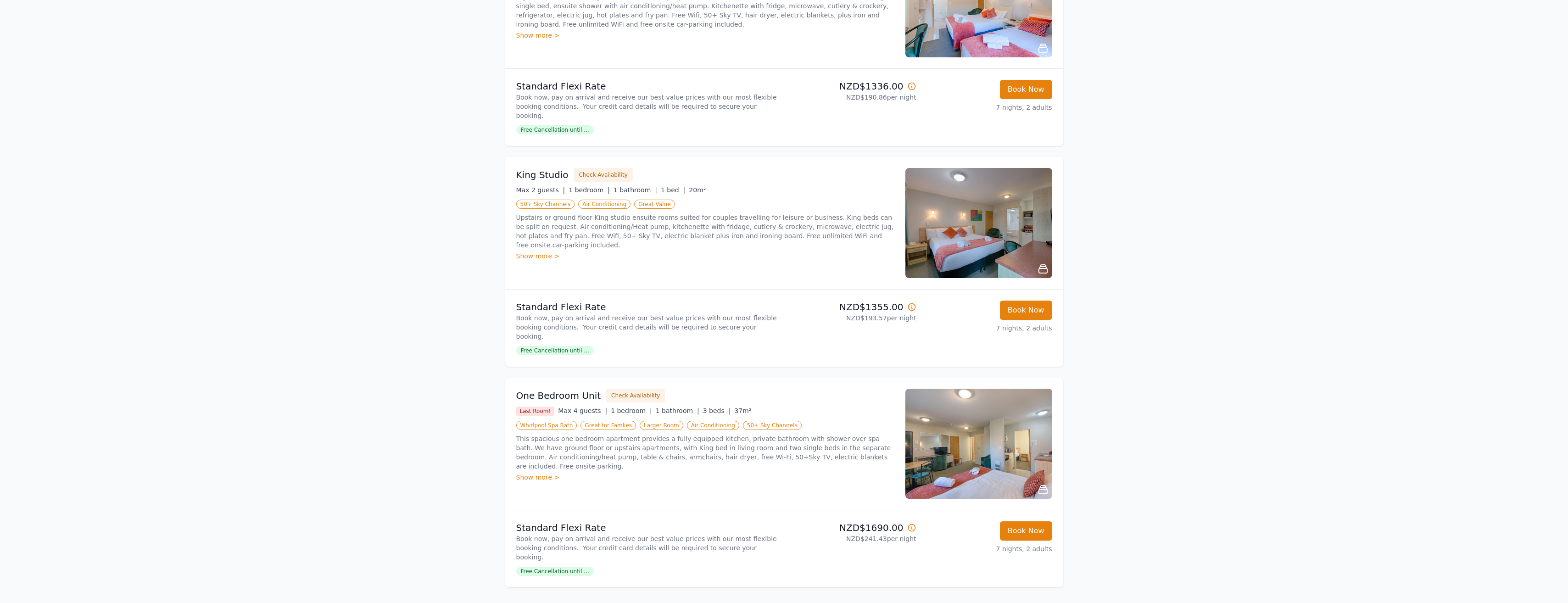
scroll to position [460, 0]
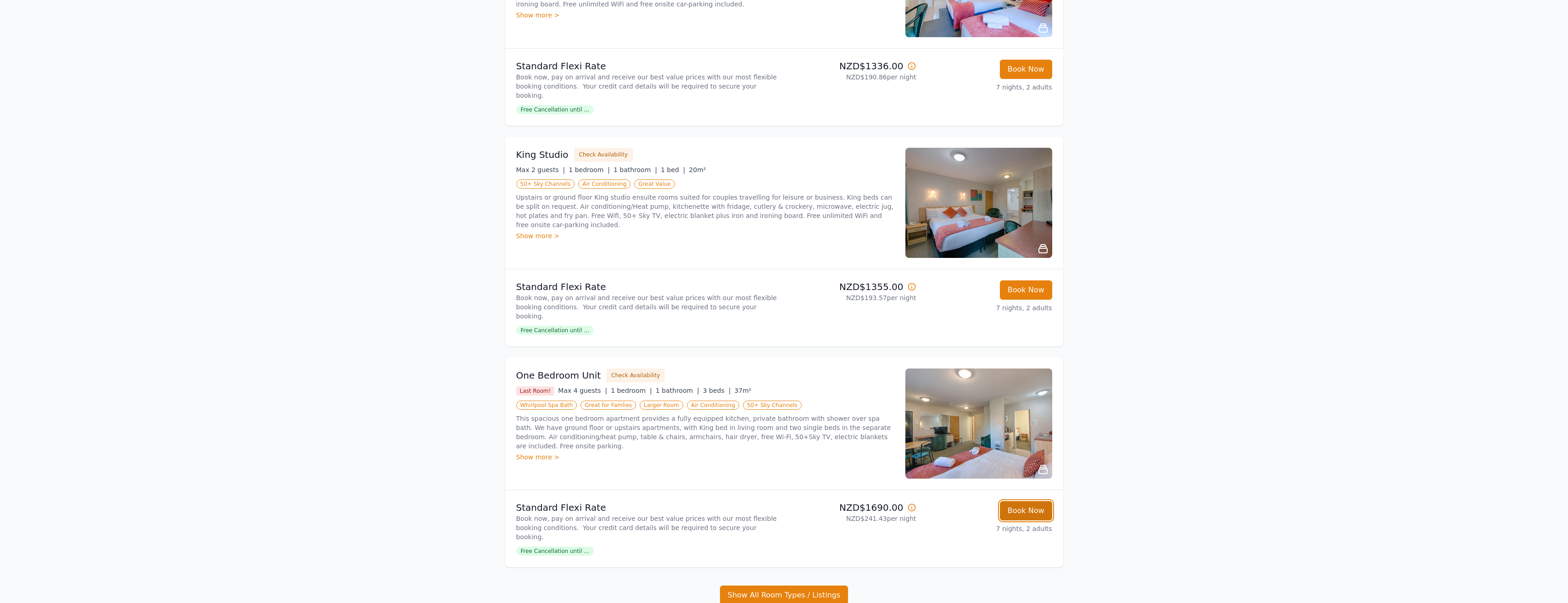
click at [1027, 501] on button "Book Now" at bounding box center [1026, 510] width 52 height 19
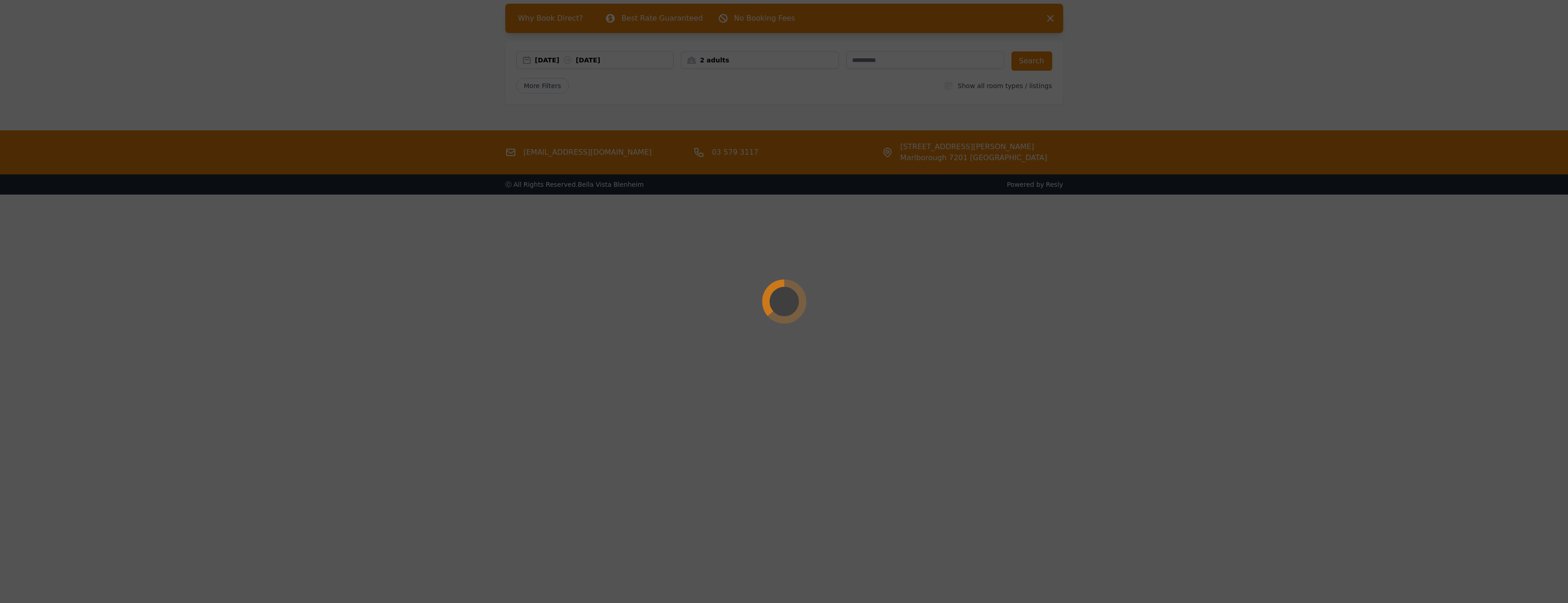
scroll to position [44, 0]
select select "**"
